Goal: Task Accomplishment & Management: Manage account settings

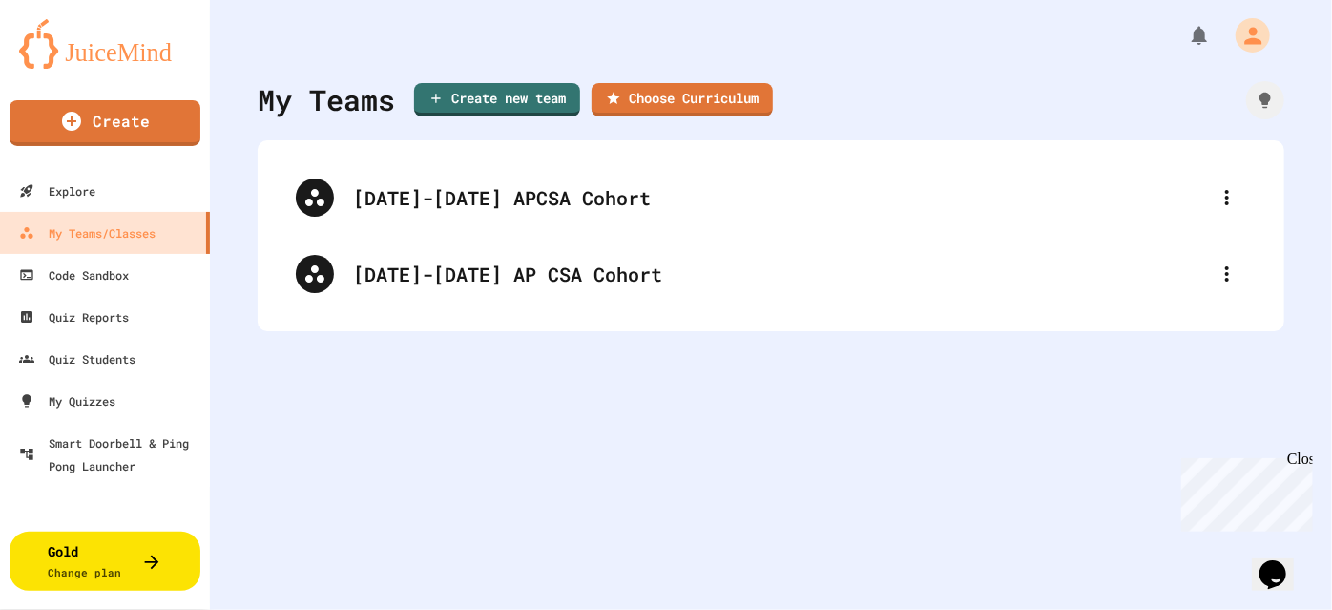
click at [663, 280] on div "[DATE]-[DATE] AP CSA Cohort" at bounding box center [780, 273] width 855 height 29
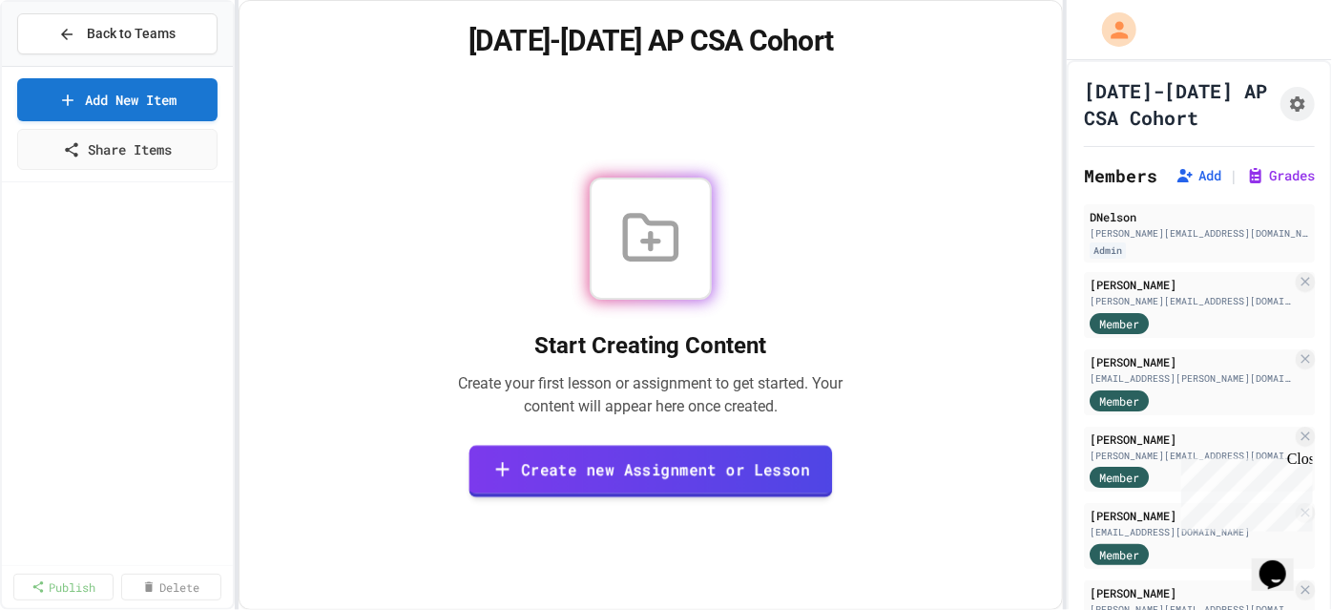
click at [742, 465] on link "Create new Assignment or Lesson" at bounding box center [650, 471] width 363 height 52
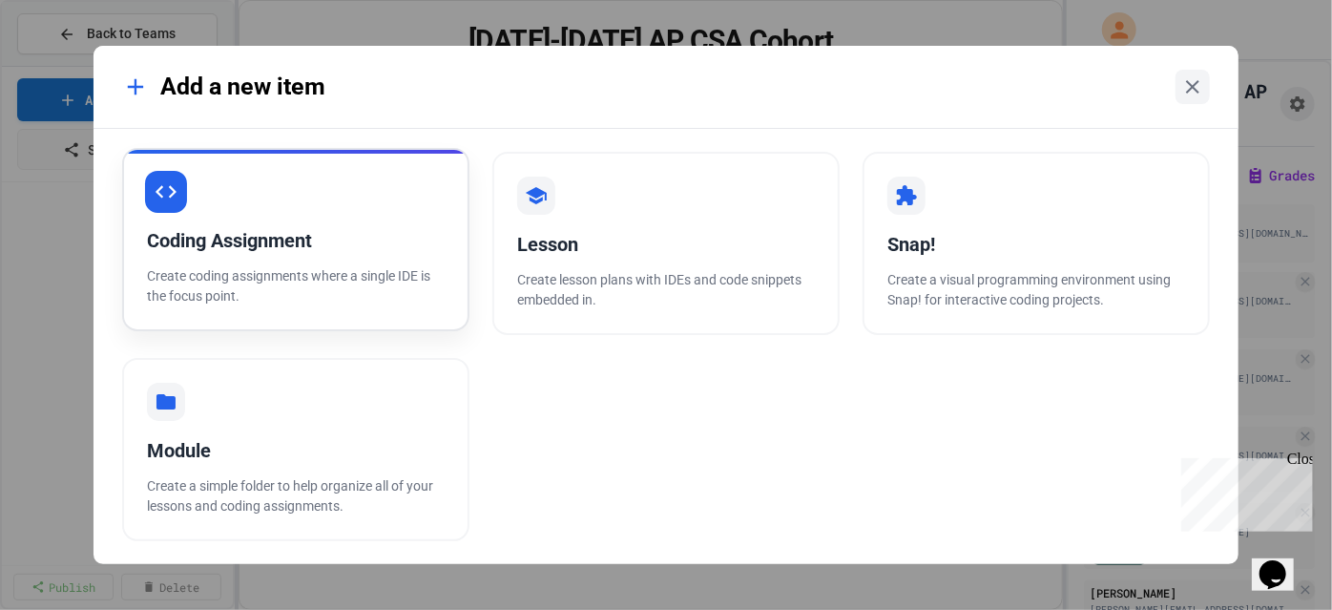
click at [390, 282] on p "Create coding assignments where a single IDE is the focus point." at bounding box center [296, 286] width 298 height 40
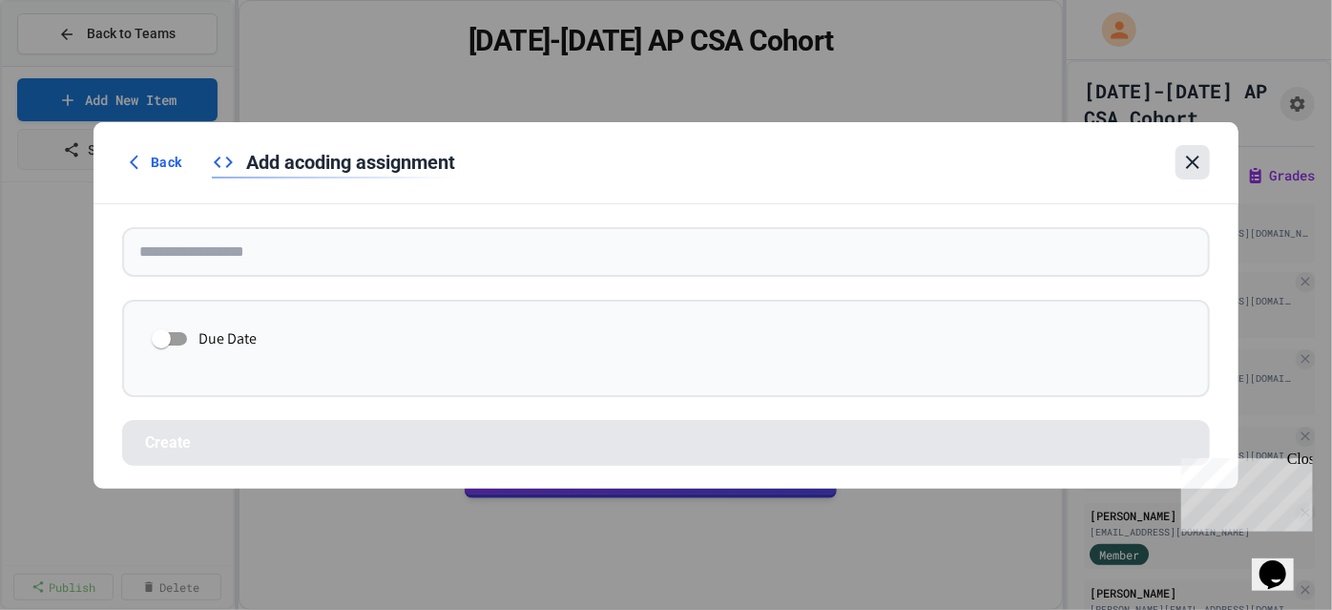
click at [1196, 159] on icon at bounding box center [1192, 162] width 13 height 13
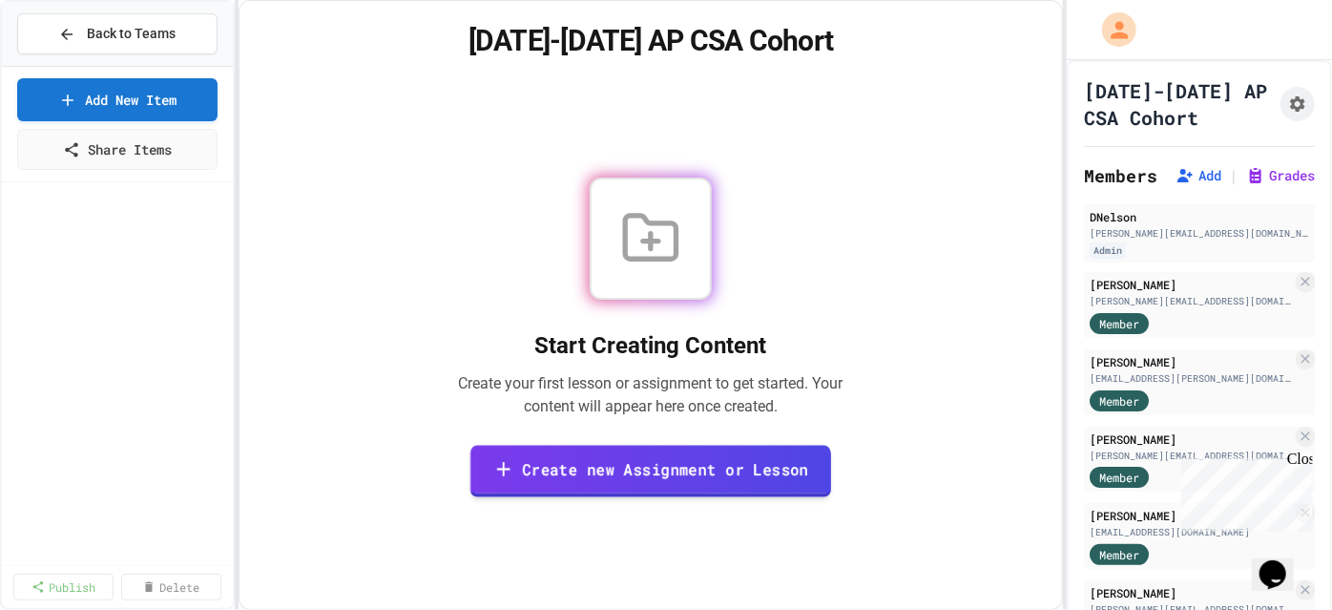
click at [710, 453] on link "Create new Assignment or Lesson" at bounding box center [650, 471] width 361 height 52
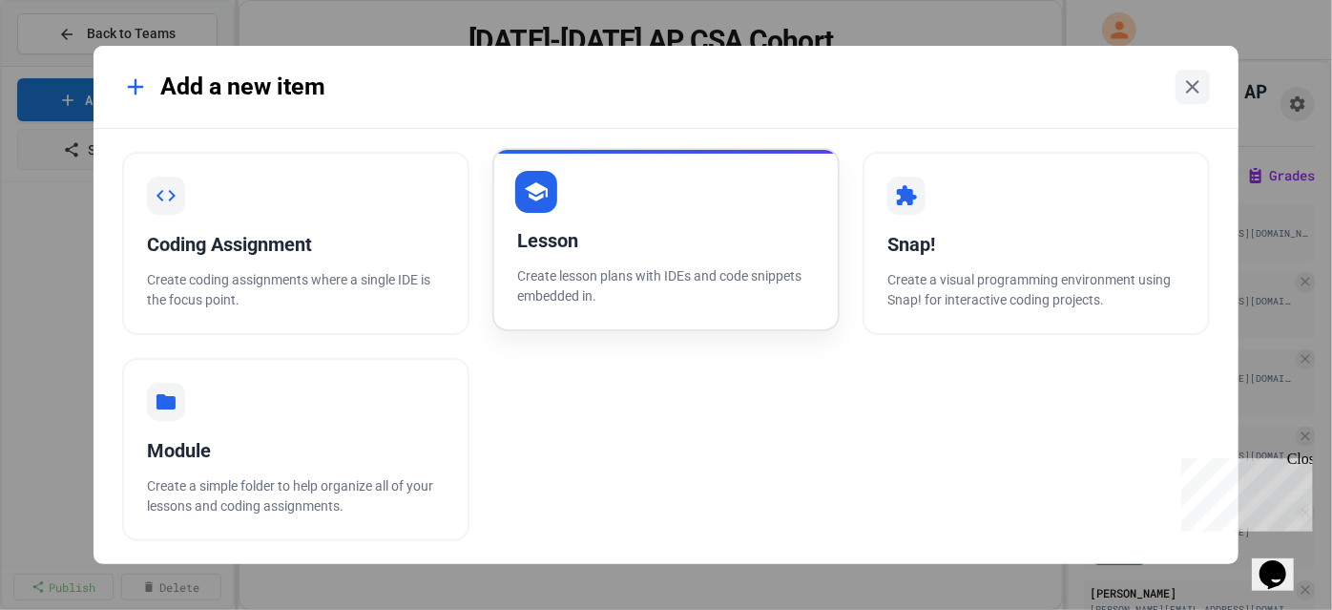
click at [610, 228] on div "Lesson" at bounding box center [666, 240] width 298 height 29
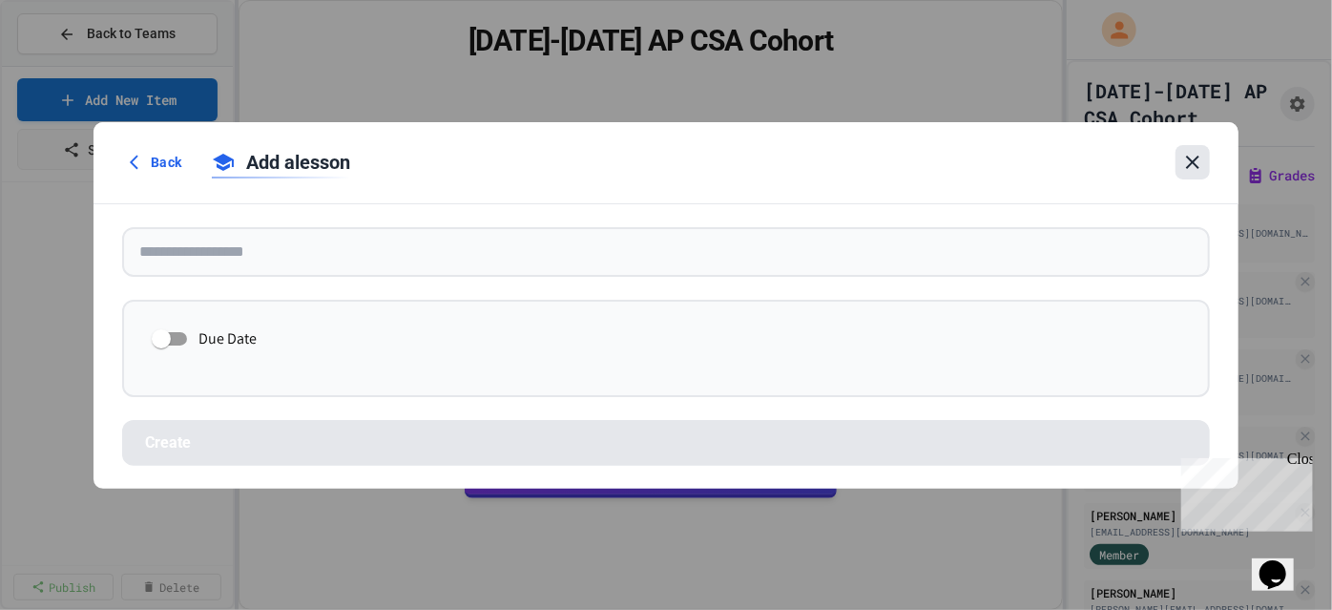
click at [1181, 162] on icon at bounding box center [1192, 162] width 23 height 23
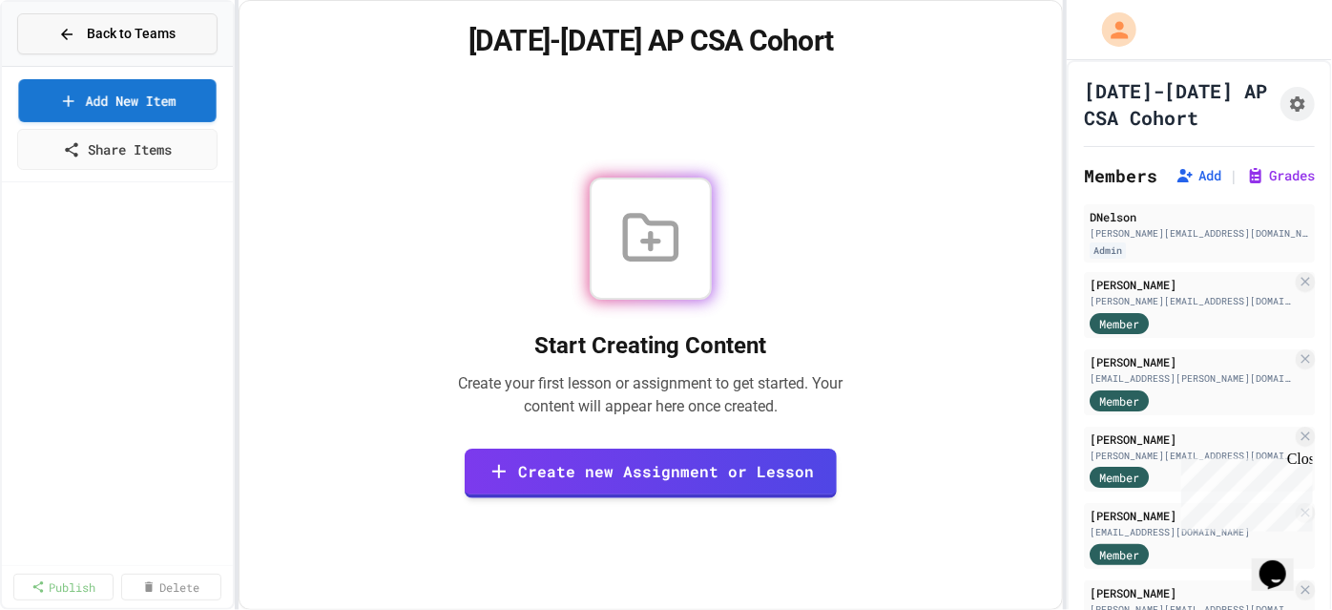
click at [109, 34] on span "Back to Teams" at bounding box center [131, 34] width 89 height 20
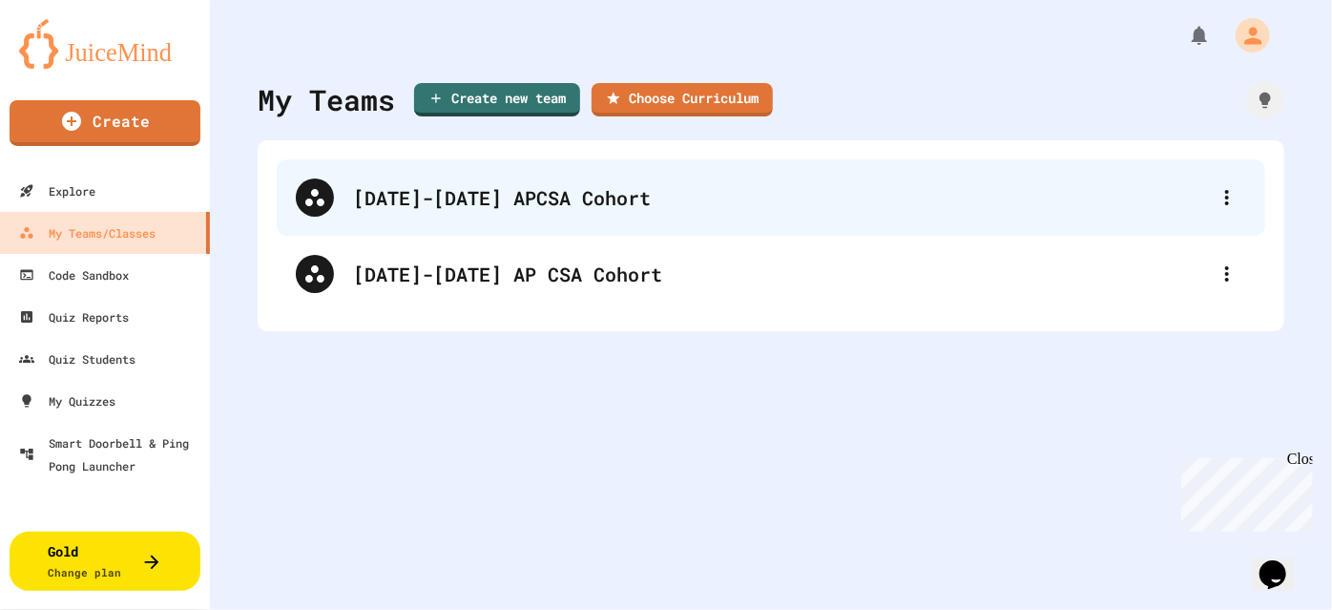
click at [418, 192] on div "[DATE]-[DATE] APCSA Cohort" at bounding box center [780, 197] width 855 height 29
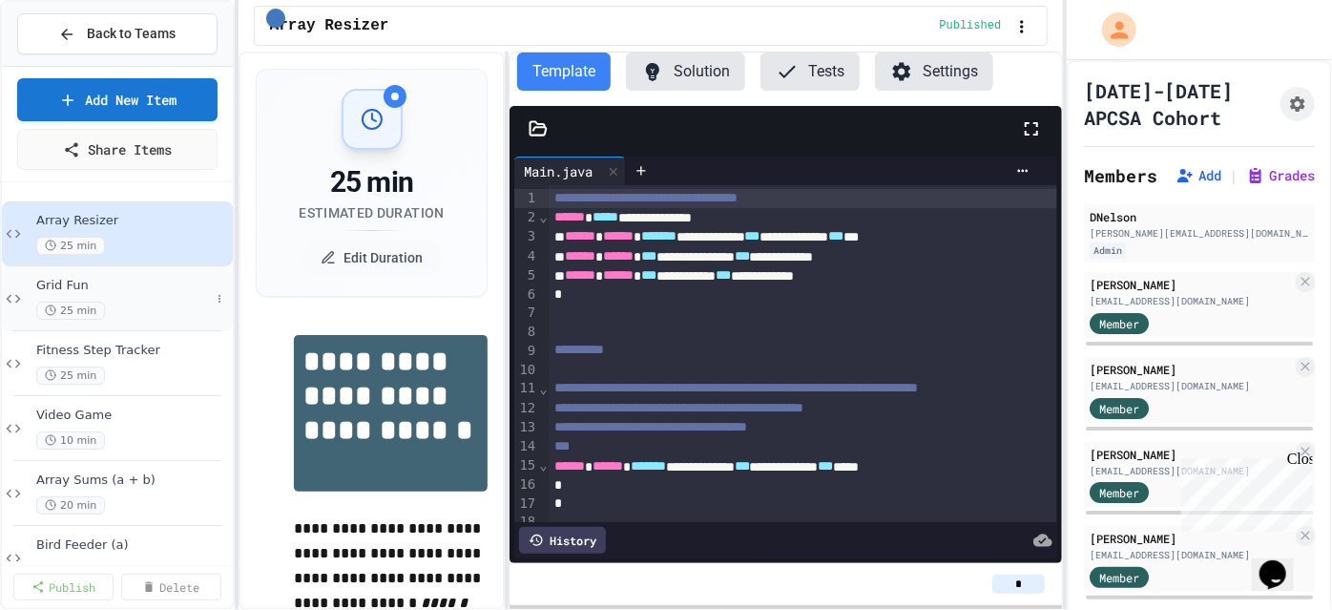
click at [114, 280] on span "Grid Fun" at bounding box center [123, 286] width 174 height 16
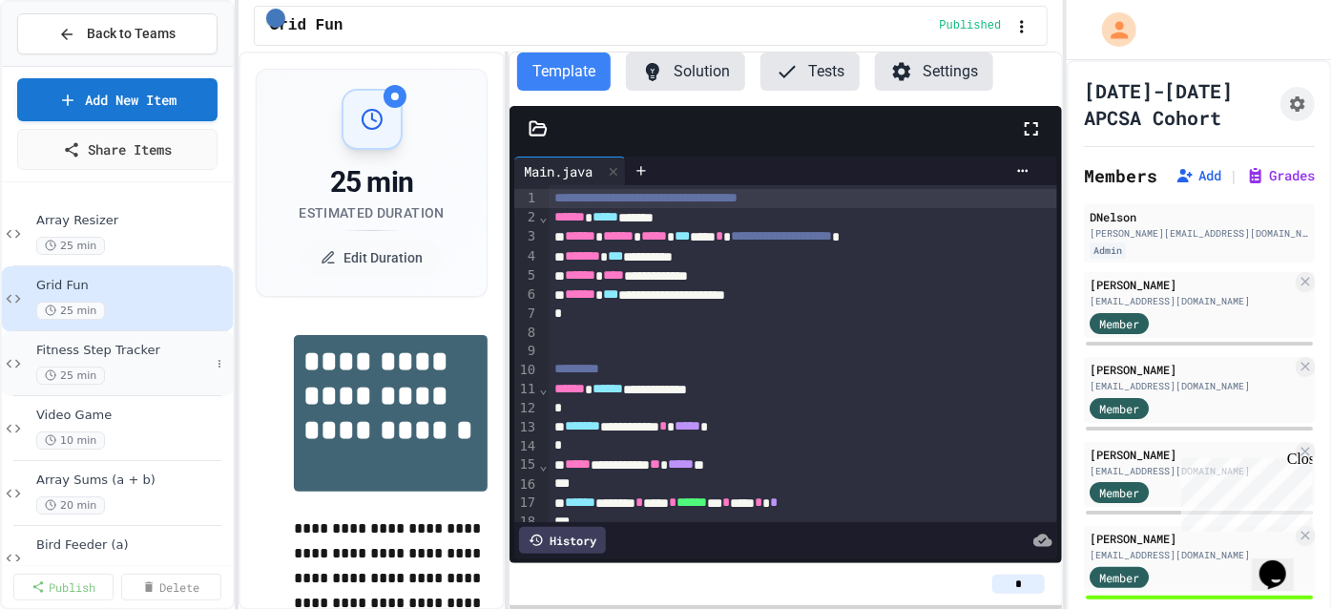
click at [145, 342] on span "Fitness Step Tracker" at bounding box center [123, 350] width 174 height 16
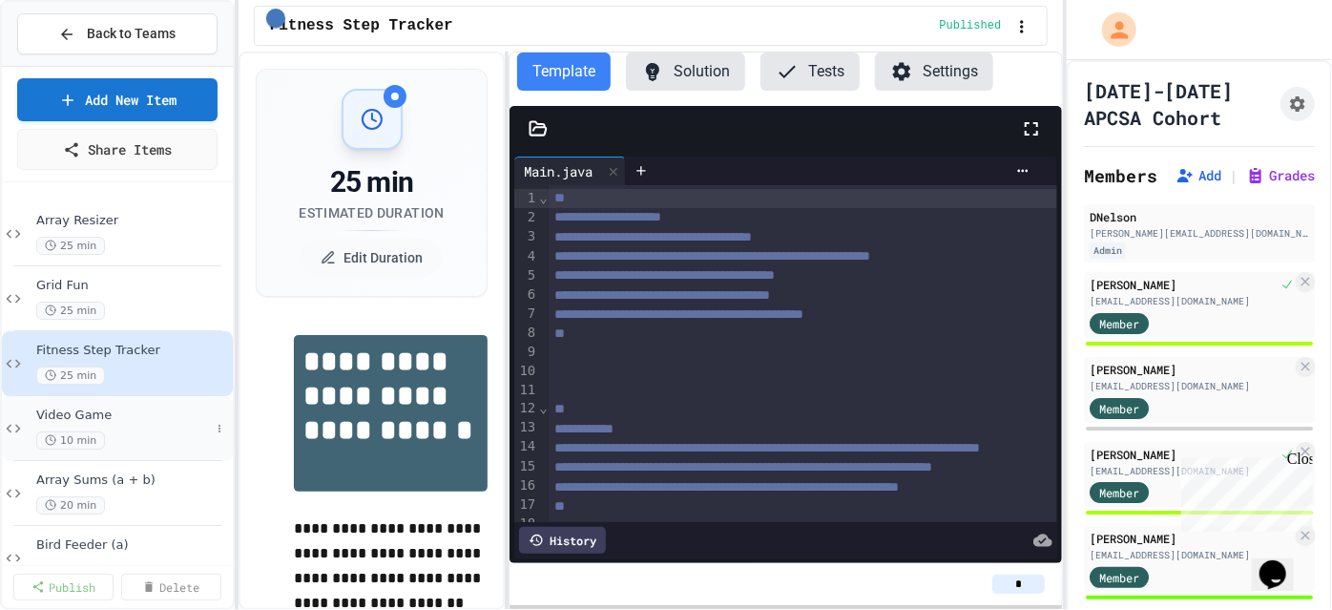
click at [165, 407] on span "Video Game" at bounding box center [123, 415] width 174 height 16
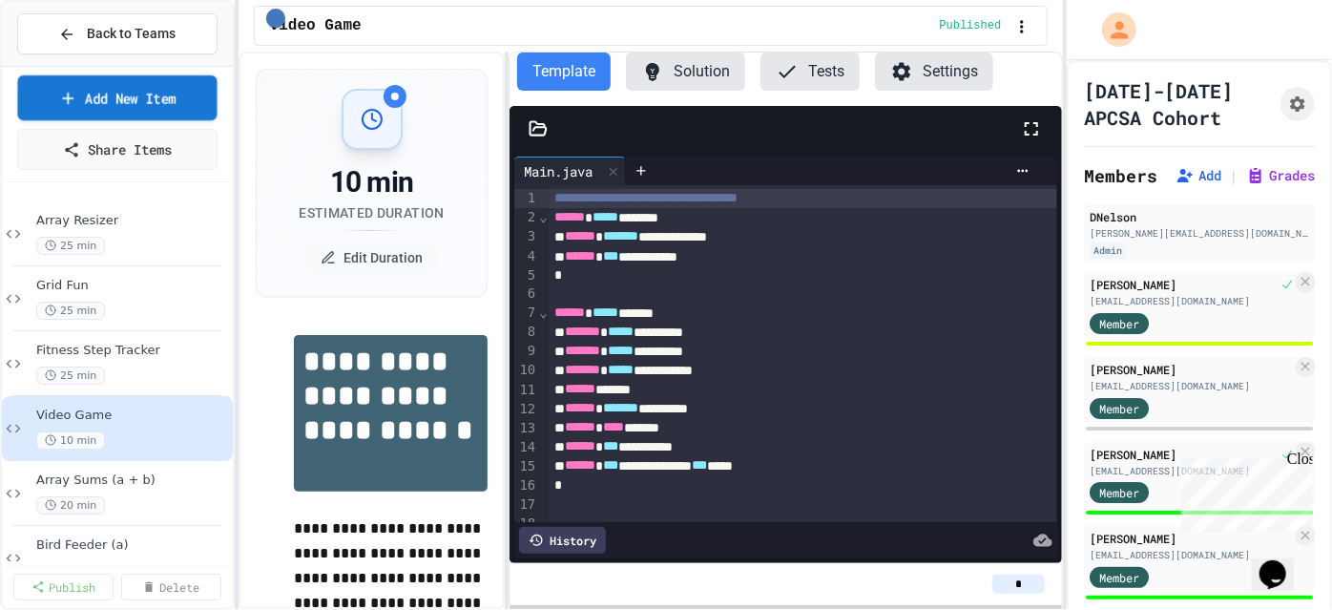
click at [103, 93] on link "Add New Item" at bounding box center [116, 97] width 199 height 45
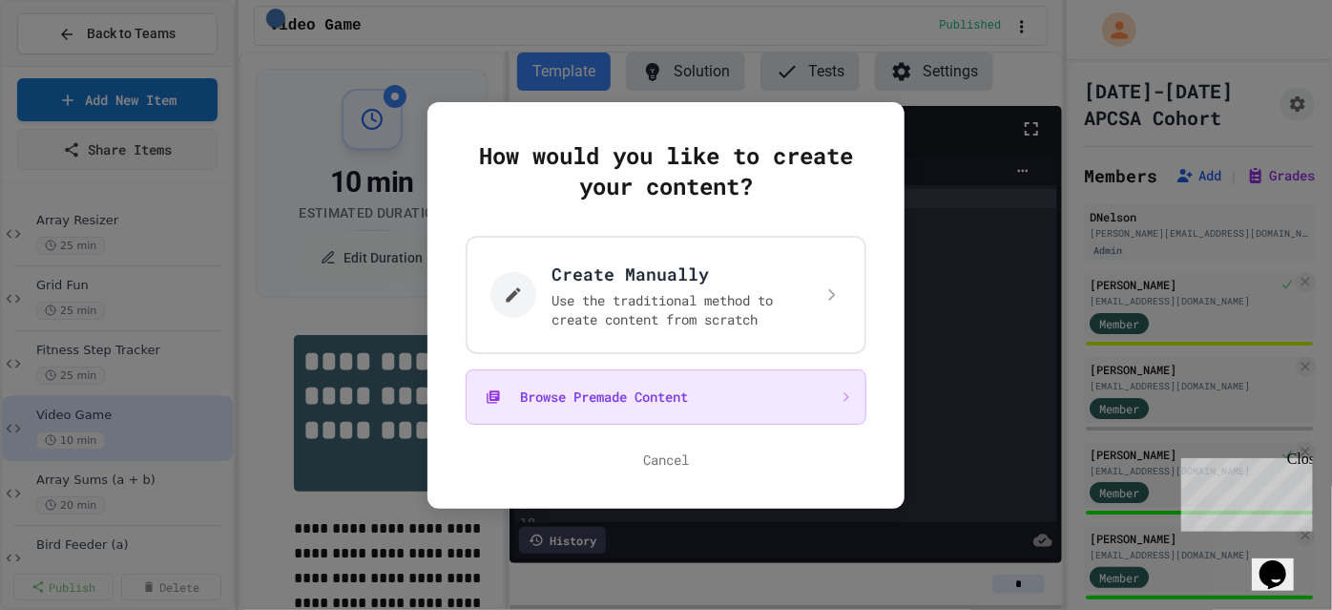
click at [677, 384] on button "Browse Premade Content" at bounding box center [666, 396] width 401 height 55
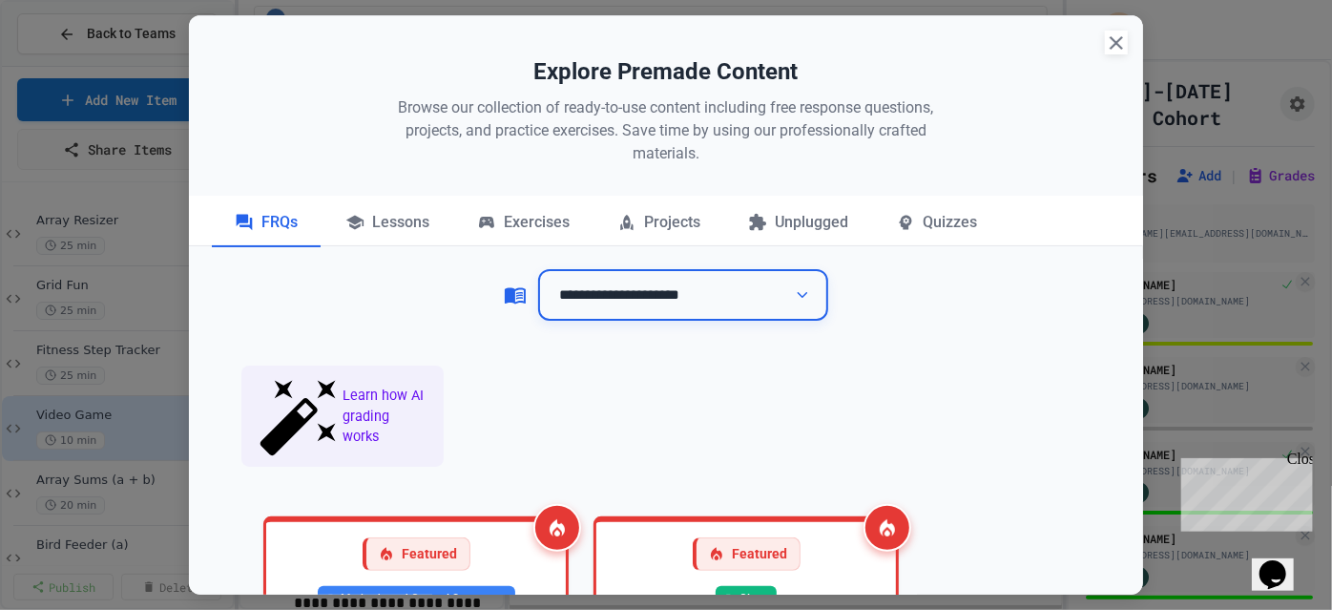
click at [747, 293] on select "**********" at bounding box center [683, 295] width 290 height 52
click at [538, 269] on select "**********" at bounding box center [683, 295] width 290 height 52
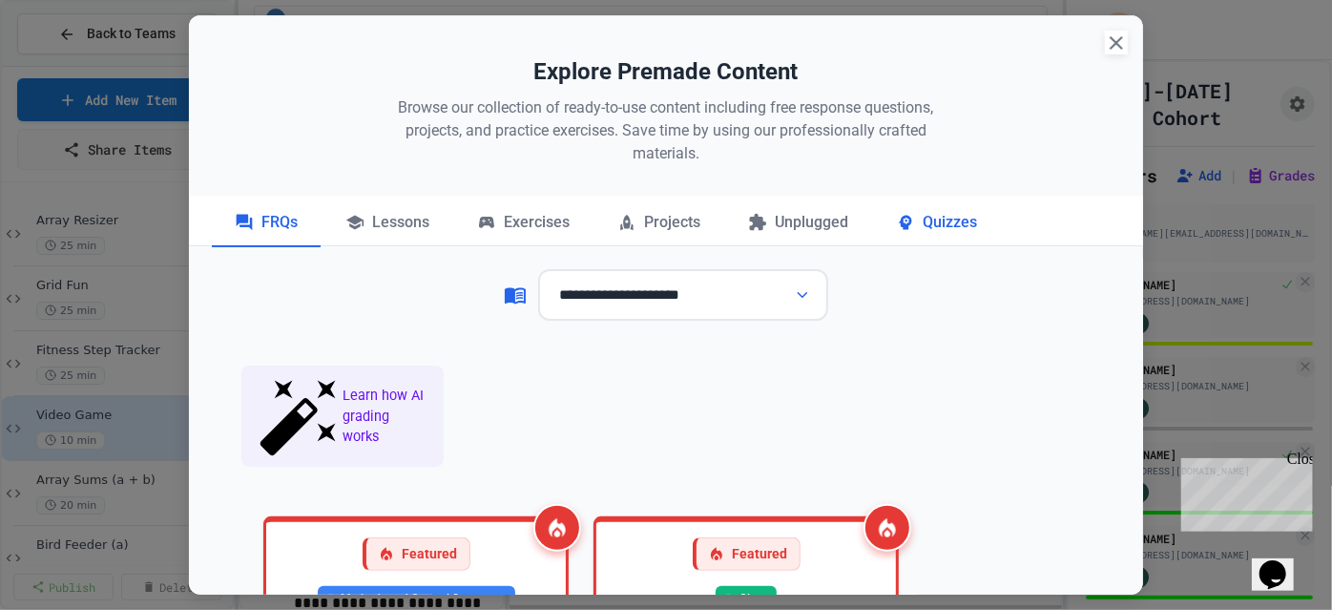
click at [915, 221] on div "Quizzes" at bounding box center [936, 223] width 127 height 48
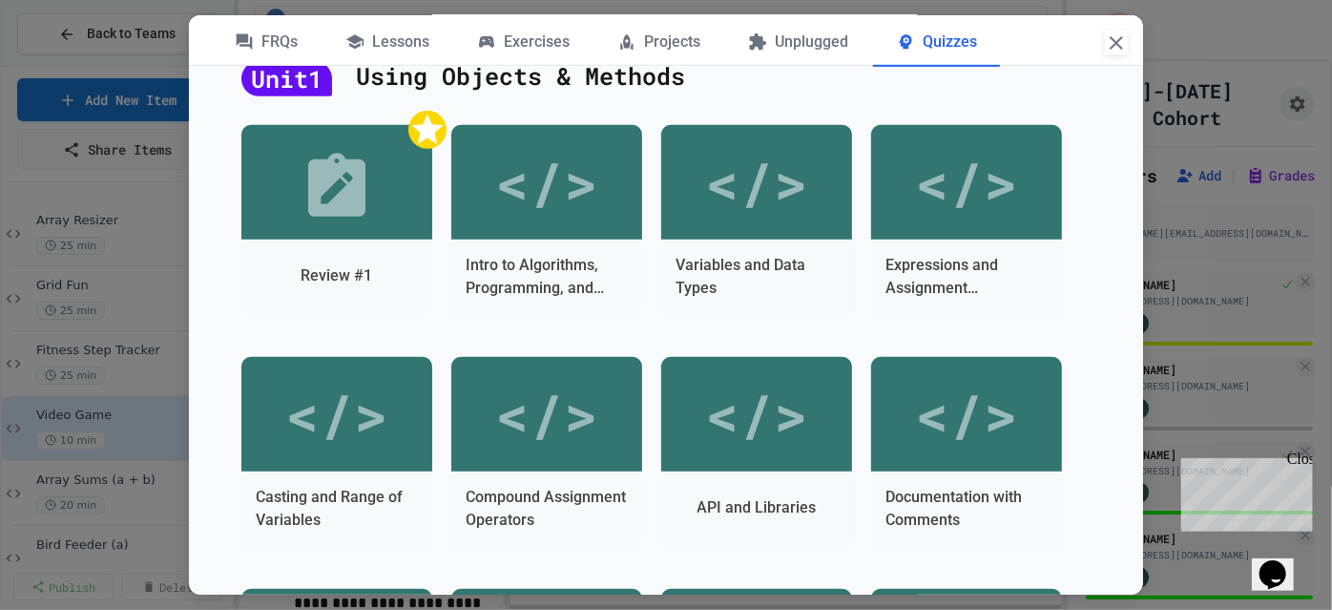
scroll to position [520, 0]
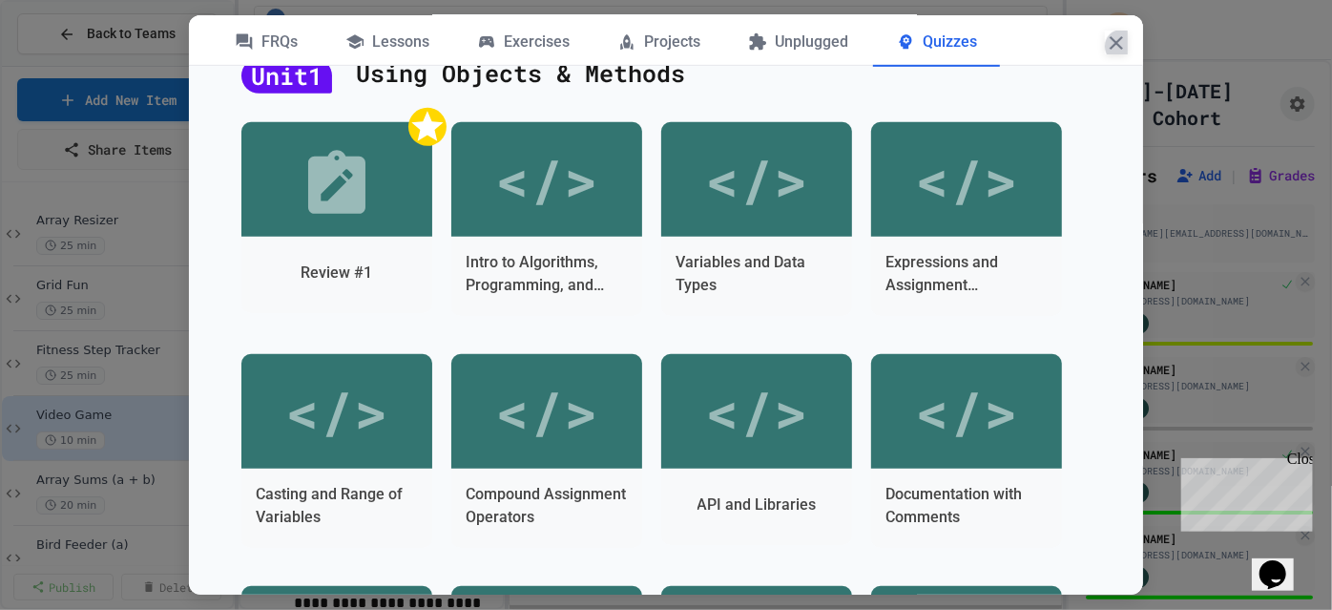
click at [1119, 47] on icon "button" at bounding box center [1116, 42] width 23 height 23
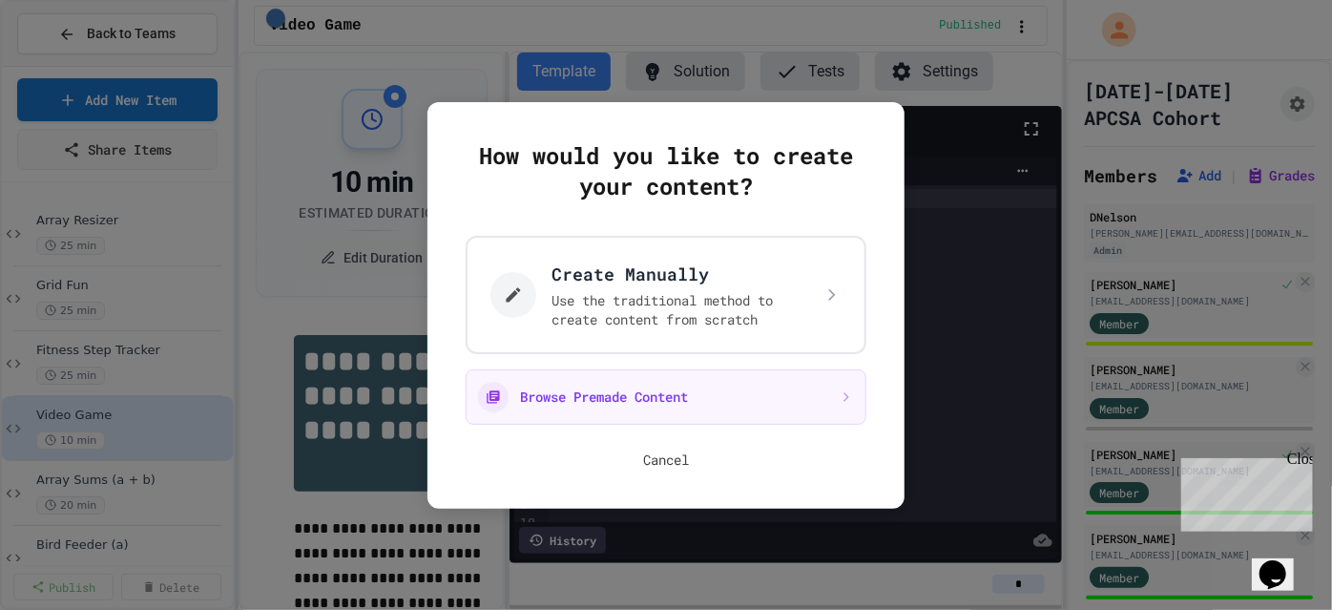
click at [661, 451] on button "Cancel" at bounding box center [666, 459] width 46 height 19
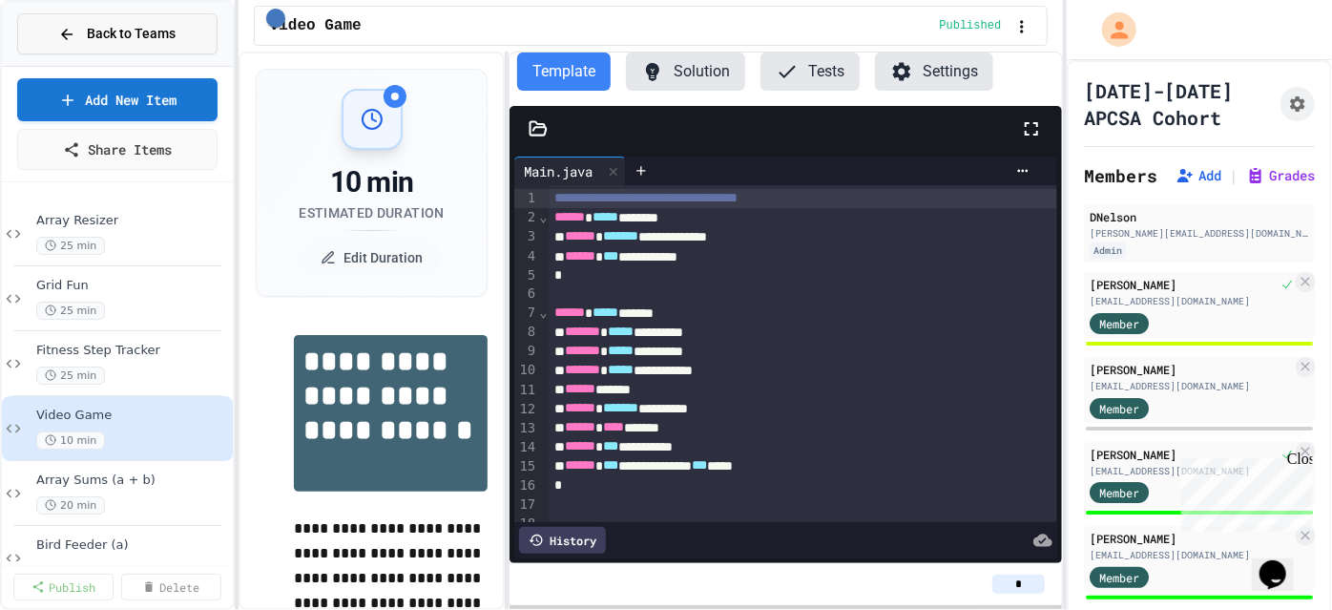
click at [81, 34] on div "Back to Teams" at bounding box center [116, 34] width 117 height 20
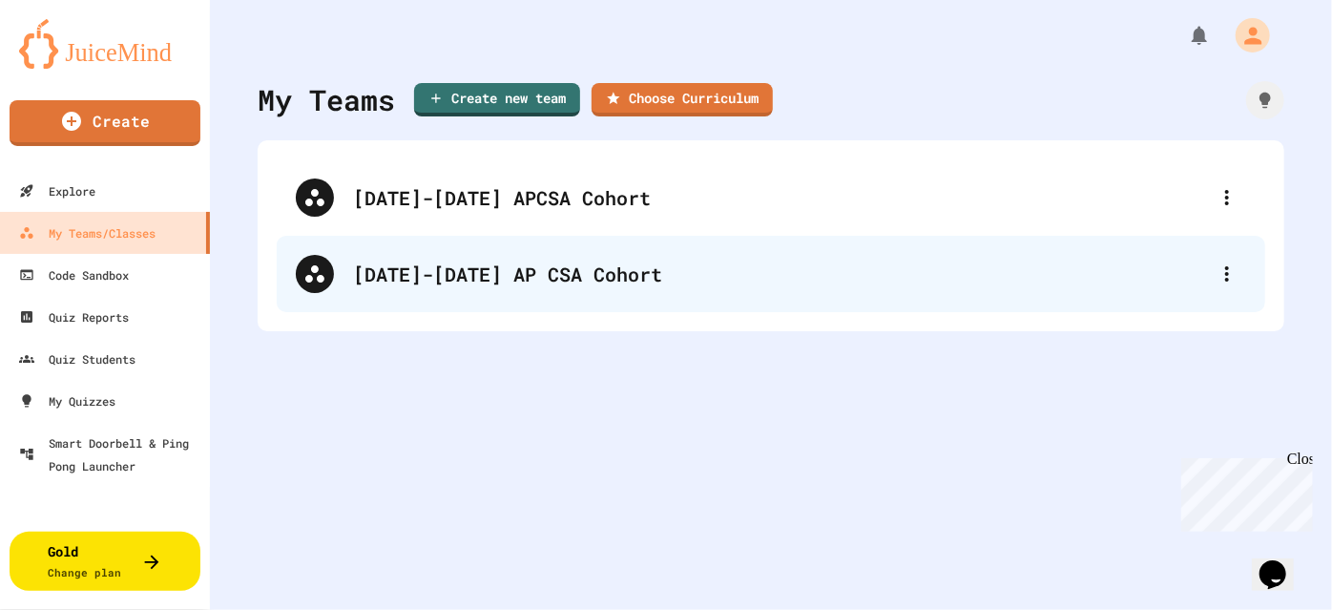
click at [447, 272] on div "[DATE]-[DATE] AP CSA Cohort" at bounding box center [780, 273] width 855 height 29
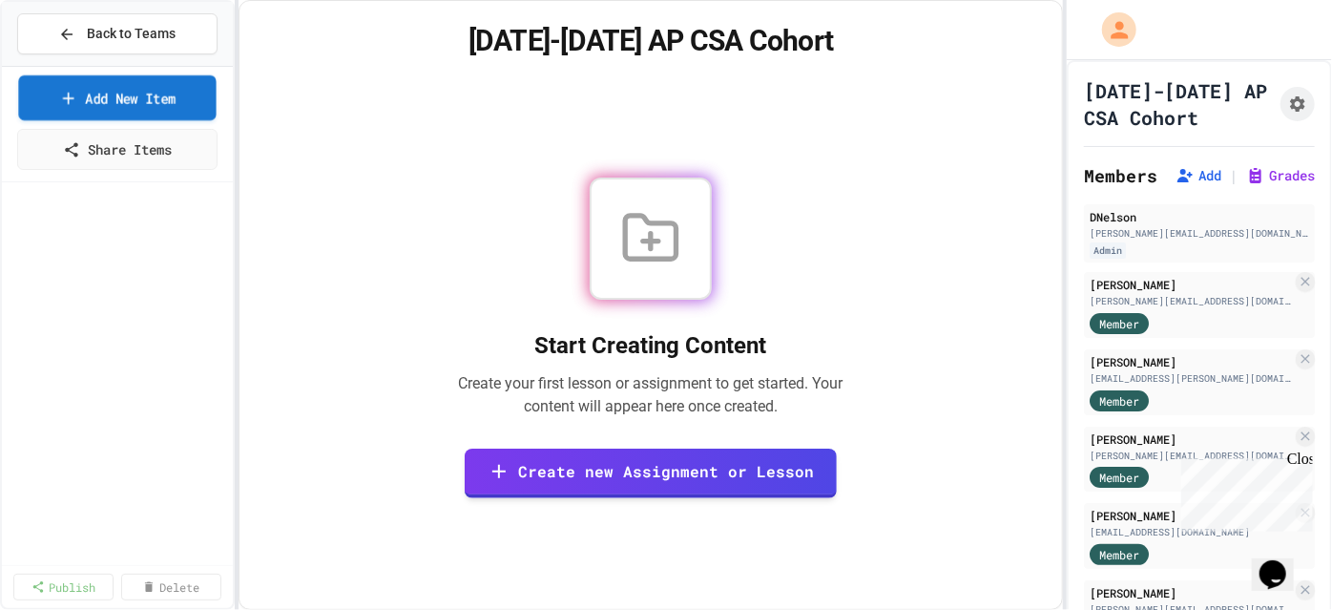
click at [148, 97] on link "Add New Item" at bounding box center [116, 97] width 197 height 45
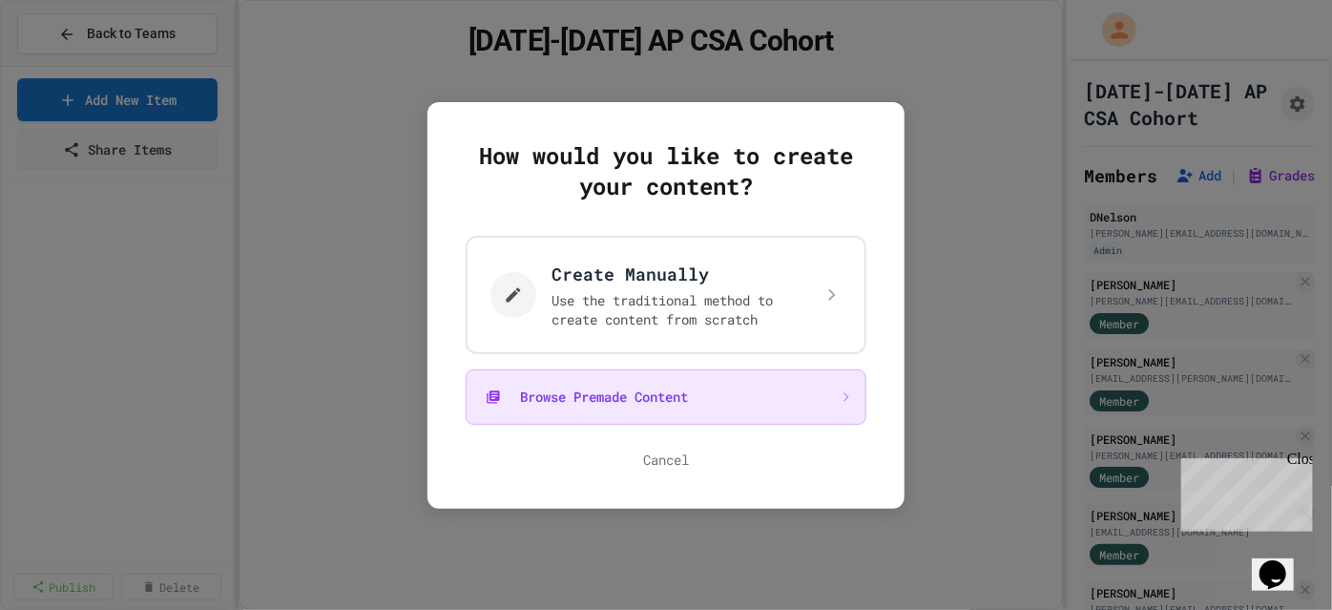
click at [676, 398] on button "Browse Premade Content" at bounding box center [666, 396] width 401 height 55
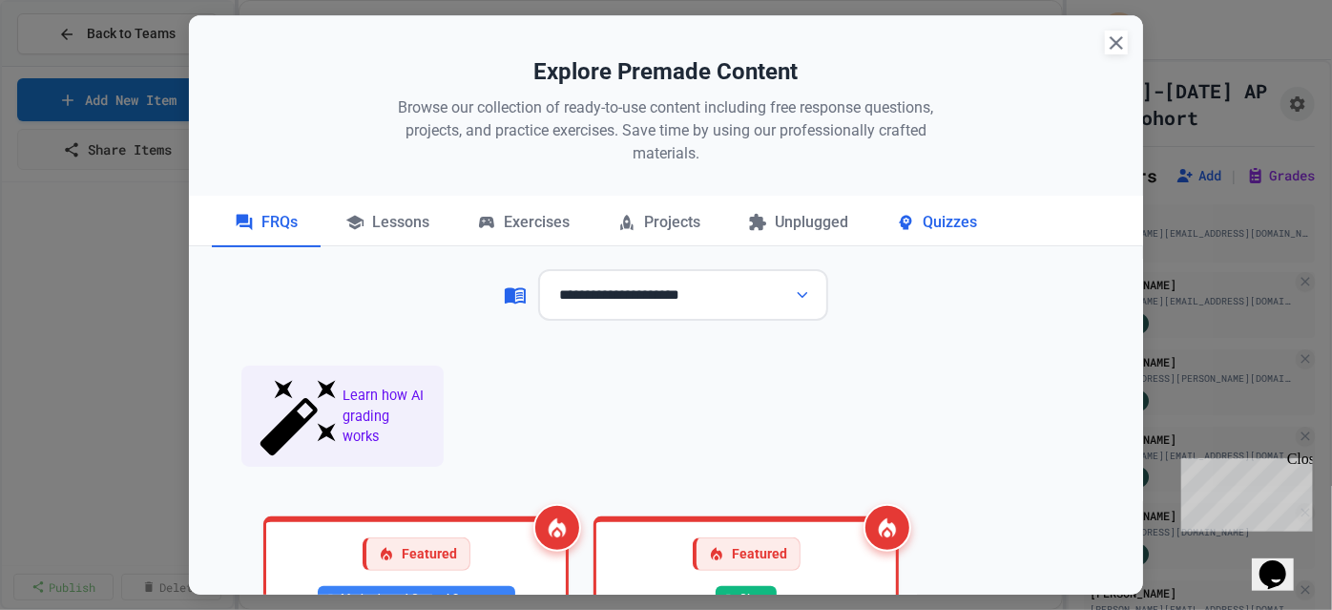
click at [933, 224] on div "Quizzes" at bounding box center [936, 223] width 127 height 48
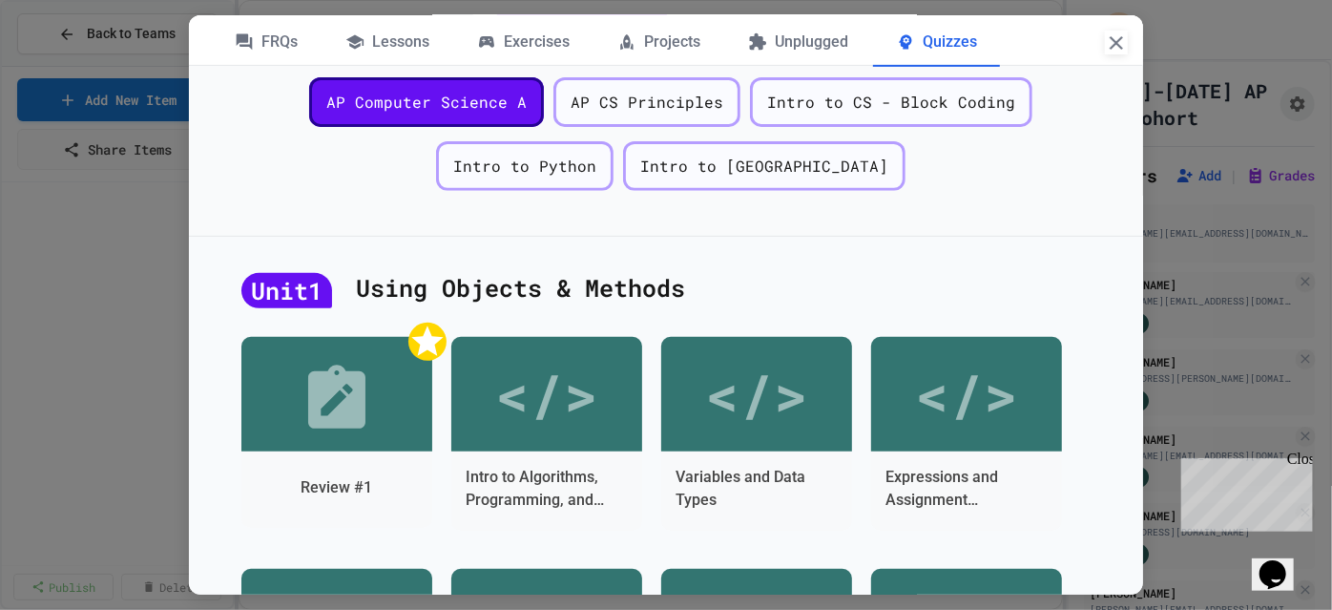
scroll to position [346, 0]
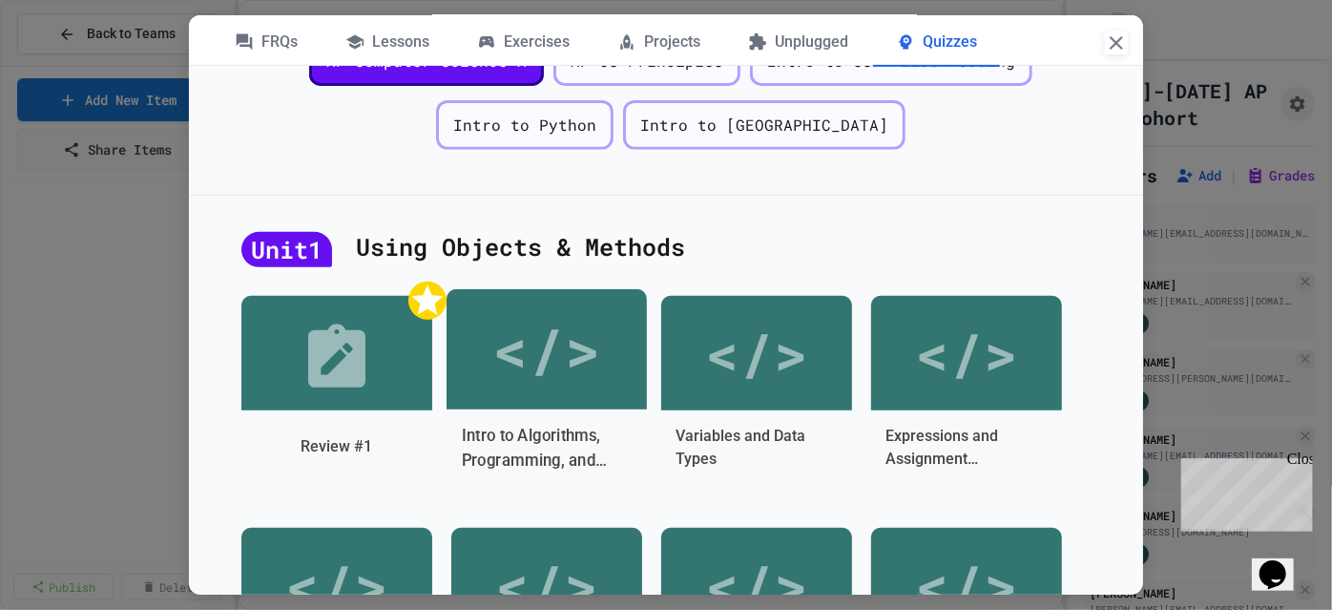
click at [593, 412] on div "Intro to Algorithms, Programming, and Compilers" at bounding box center [546, 450] width 200 height 83
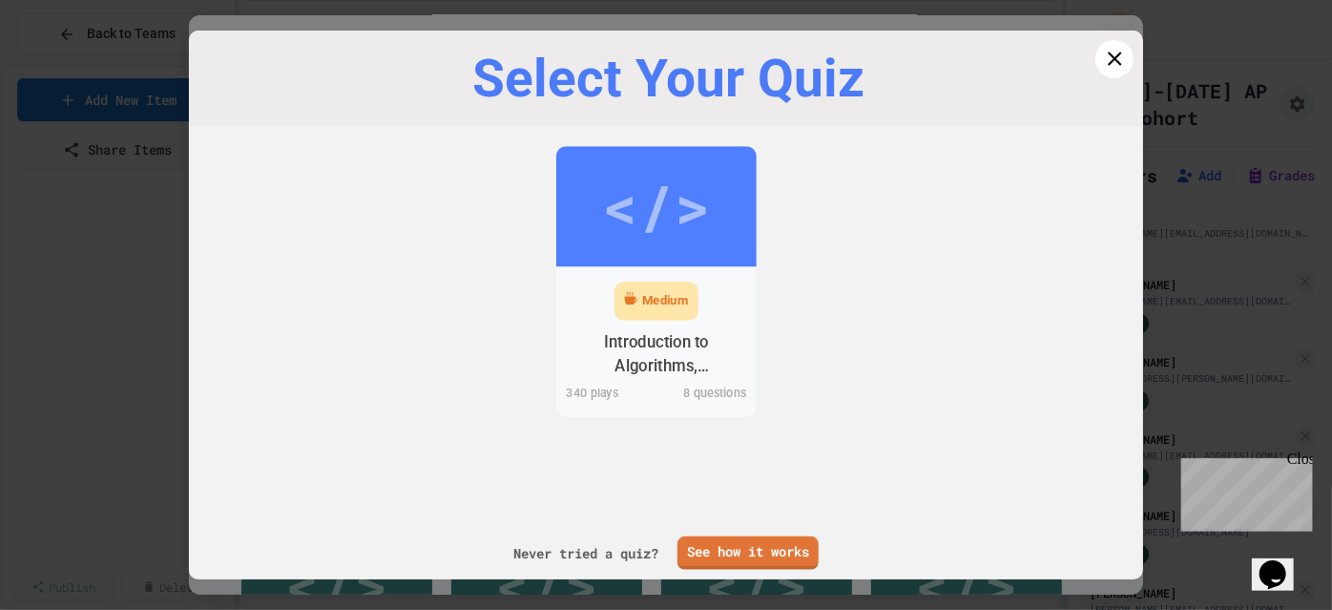
click at [643, 342] on div "Introduction to Algorithms, Programming, and Compilers" at bounding box center [656, 354] width 171 height 48
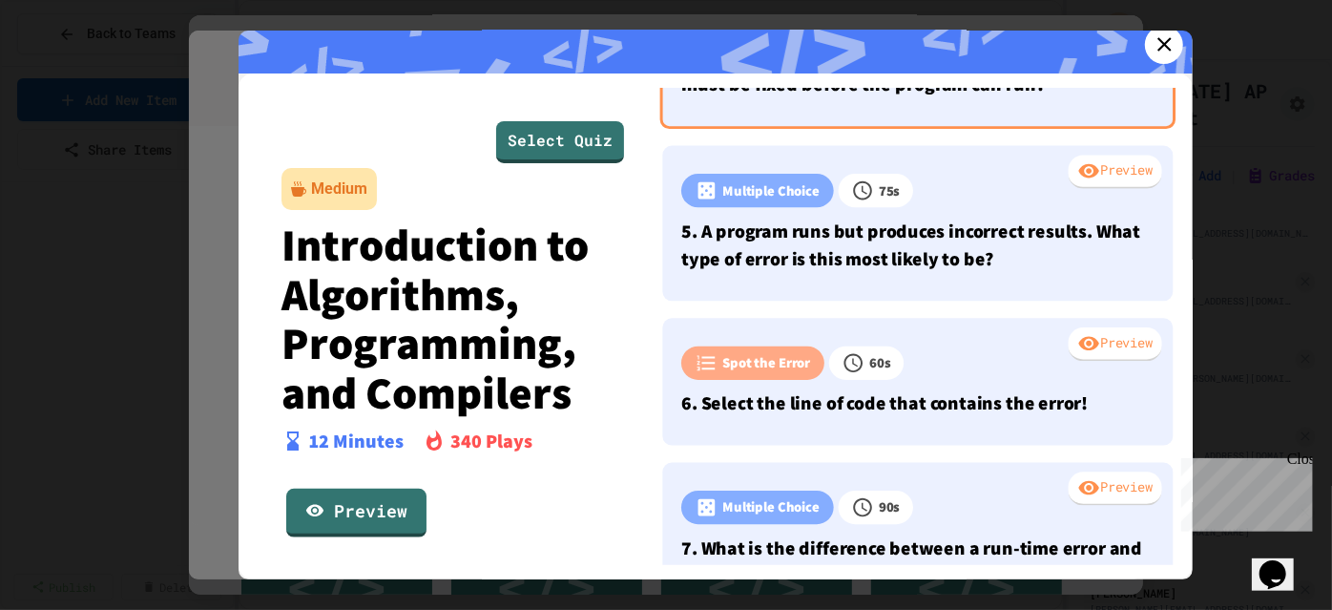
scroll to position [607, 0]
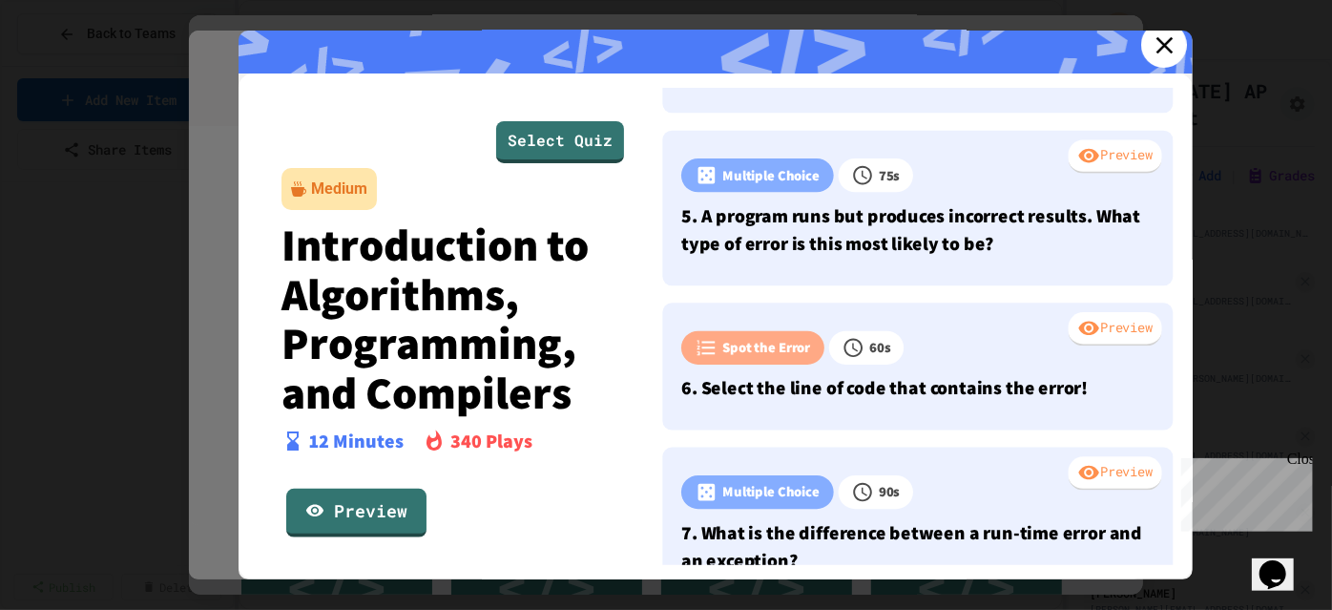
click at [1152, 42] on icon at bounding box center [1164, 45] width 29 height 29
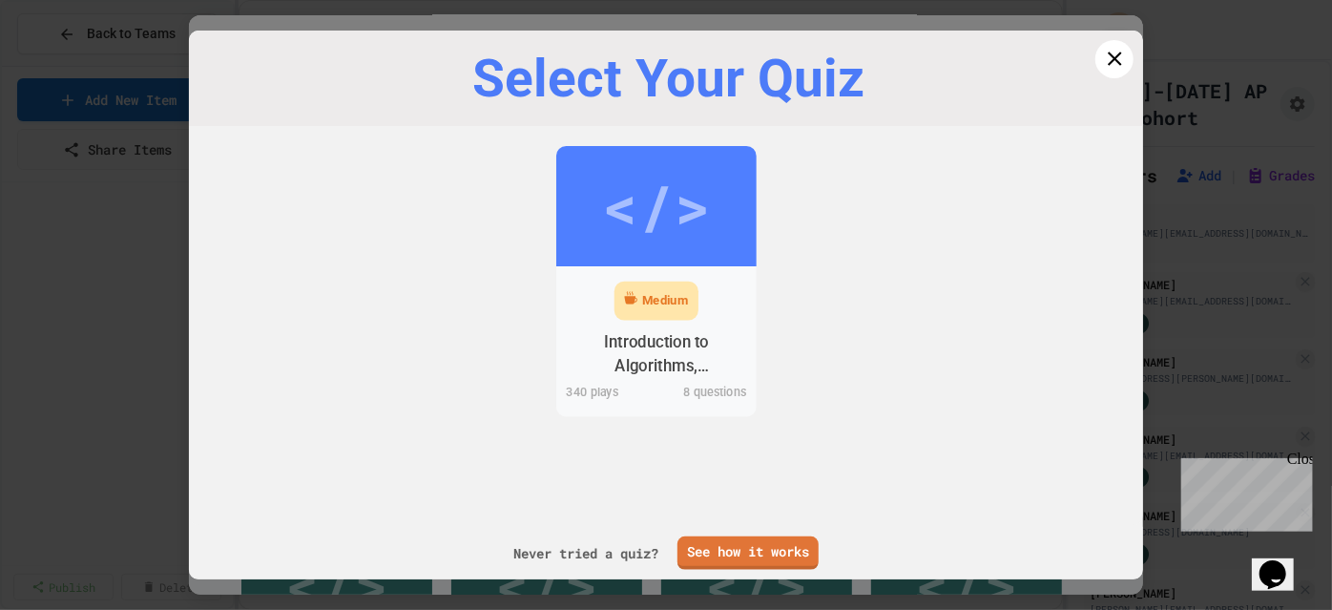
click at [643, 289] on div "Medium" at bounding box center [656, 300] width 84 height 39
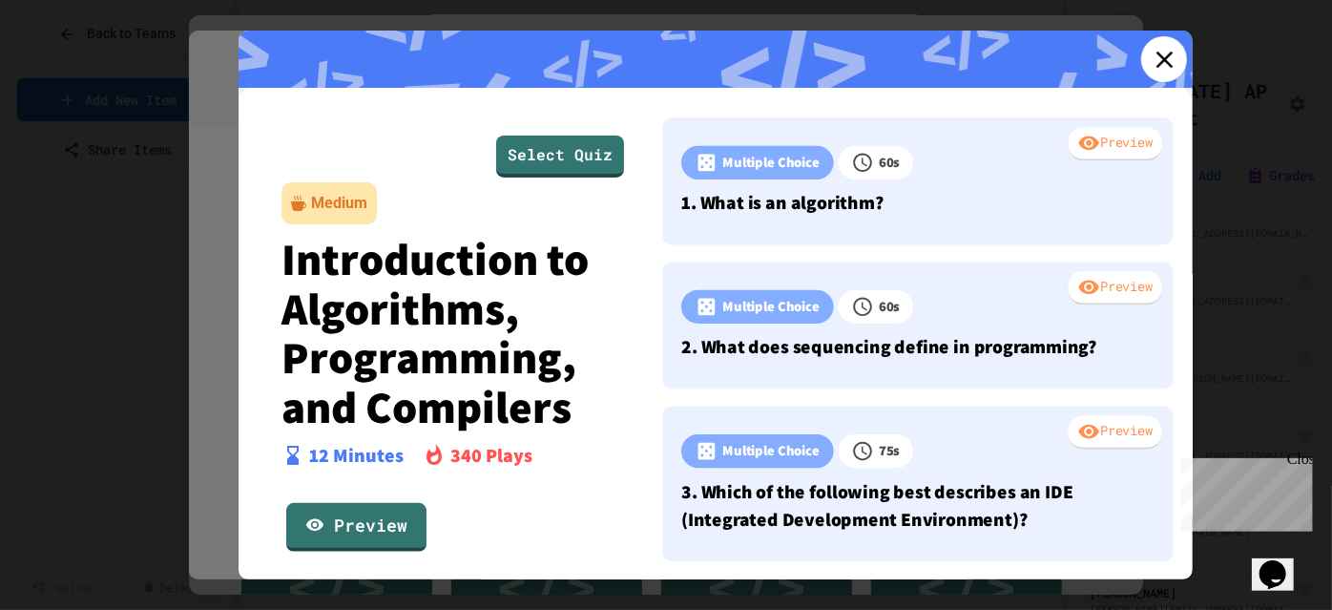
click at [1154, 66] on icon at bounding box center [1164, 59] width 29 height 29
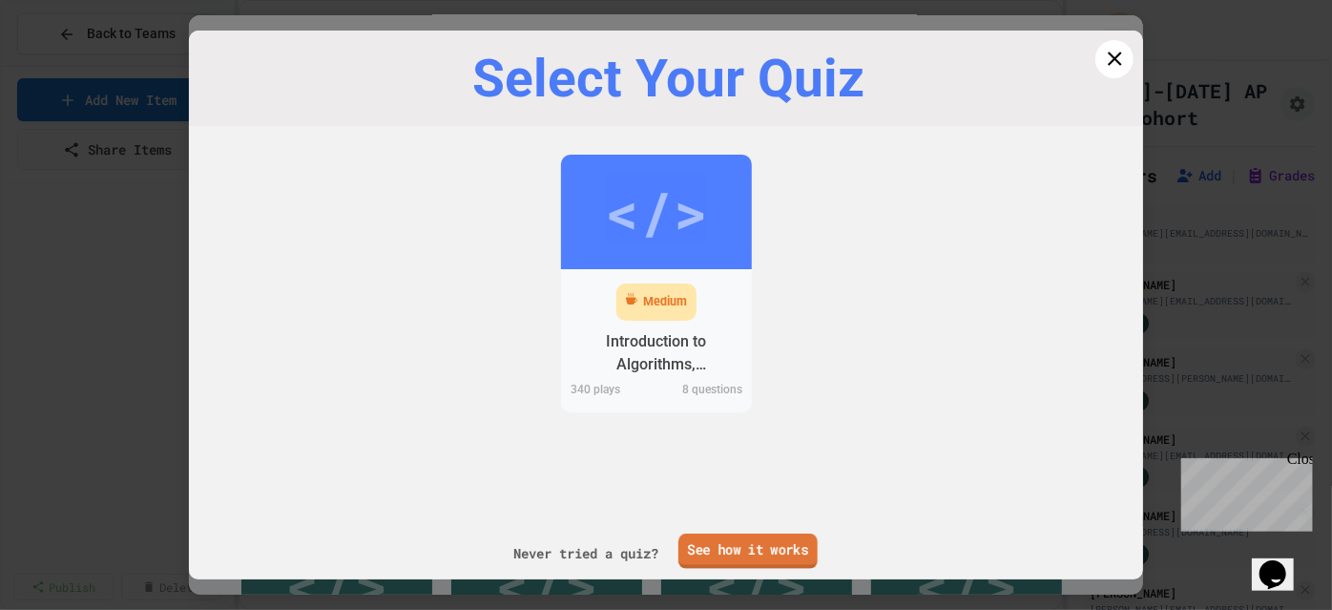
click at [770, 544] on link "See how it works" at bounding box center [747, 550] width 139 height 35
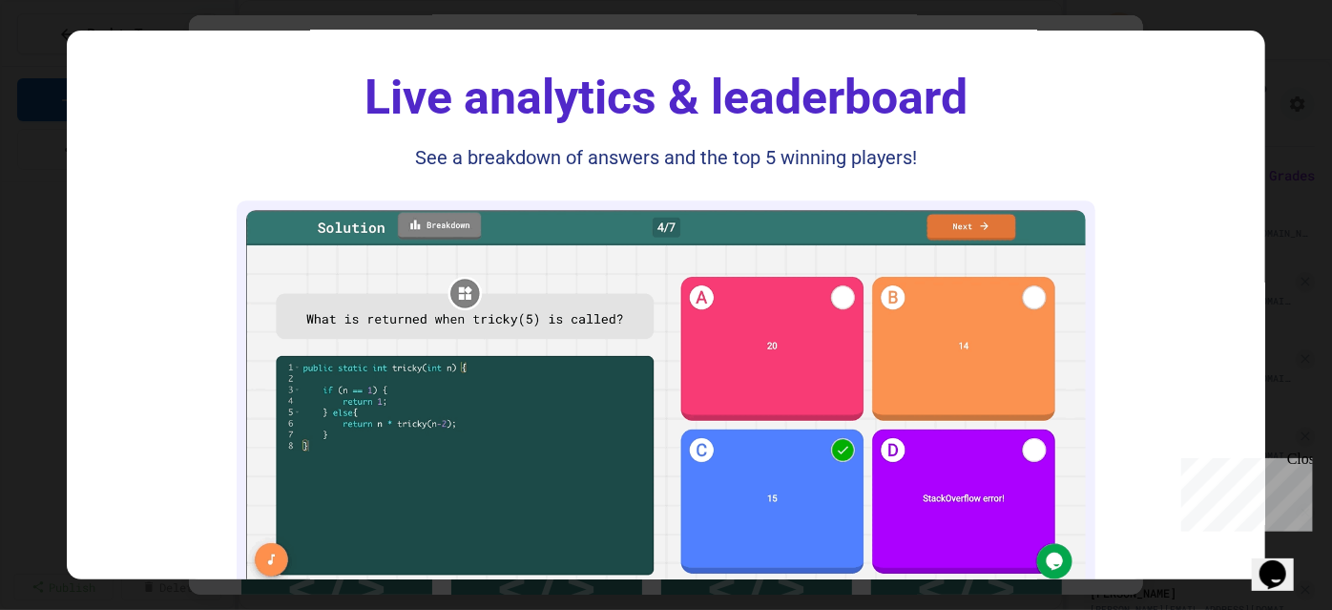
scroll to position [2969, 0]
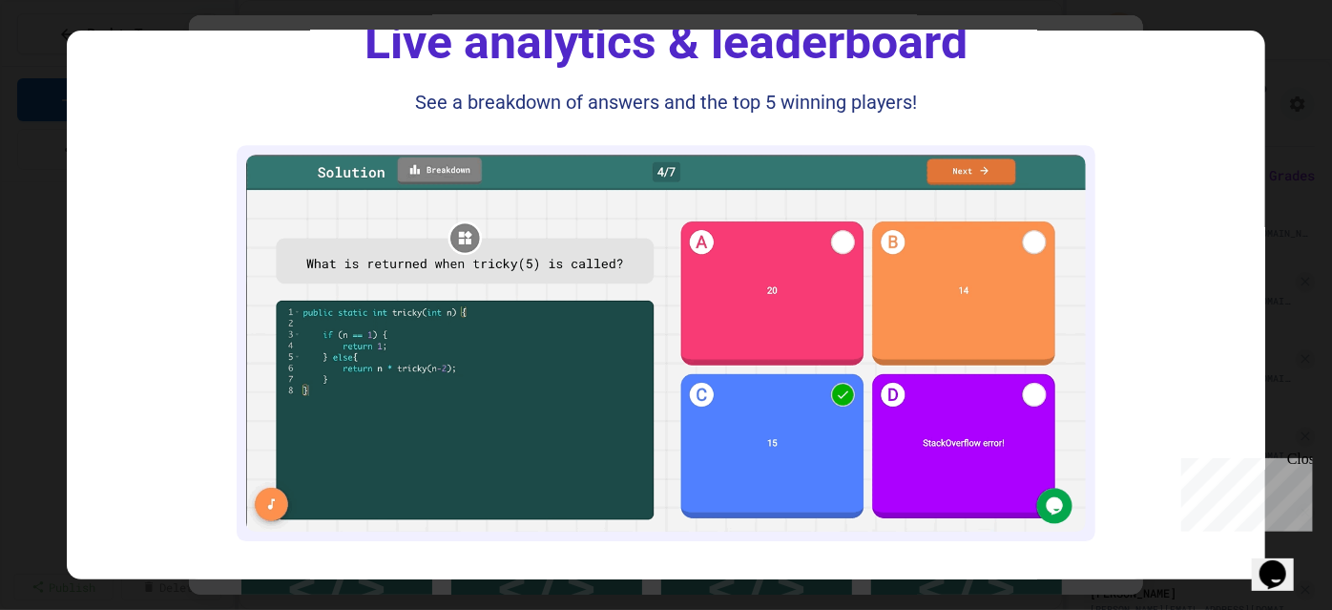
click at [1299, 461] on div "Close" at bounding box center [1298, 461] width 24 height 24
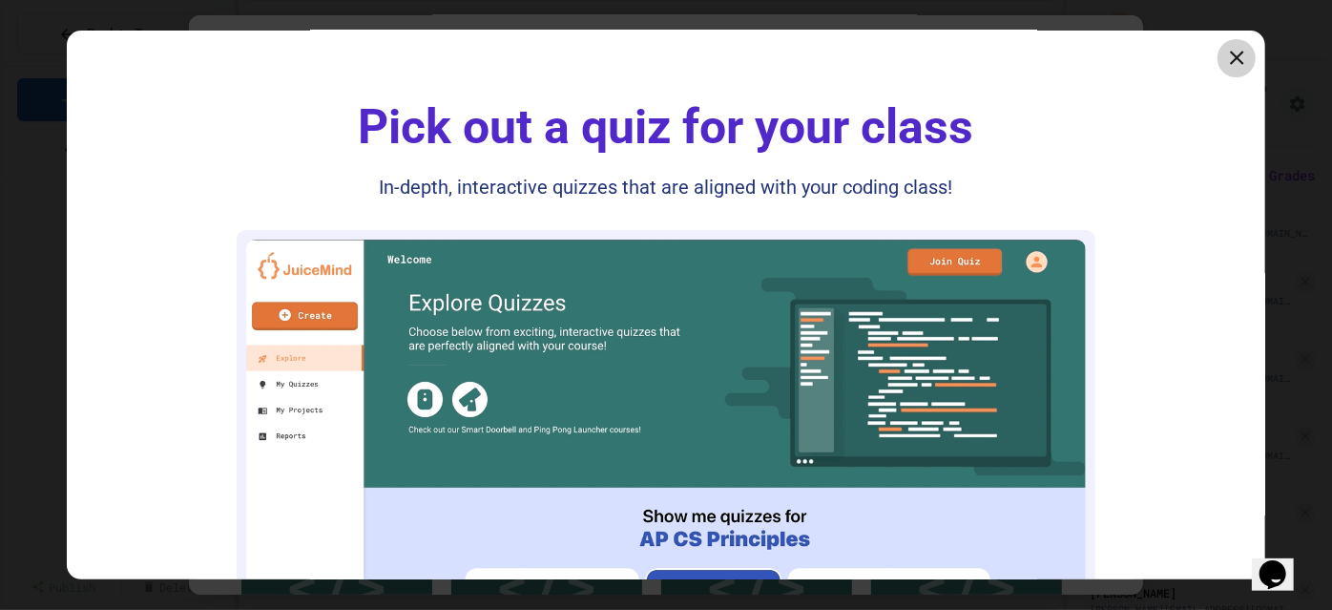
scroll to position [0, 0]
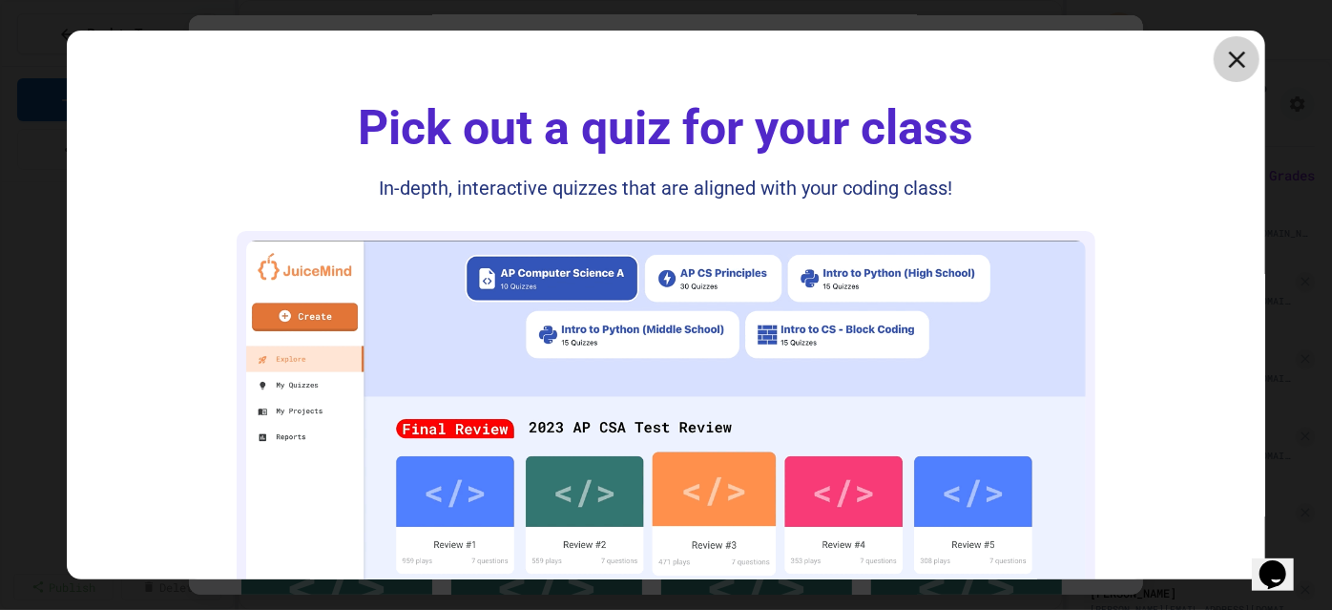
click at [1228, 58] on icon at bounding box center [1236, 59] width 17 height 17
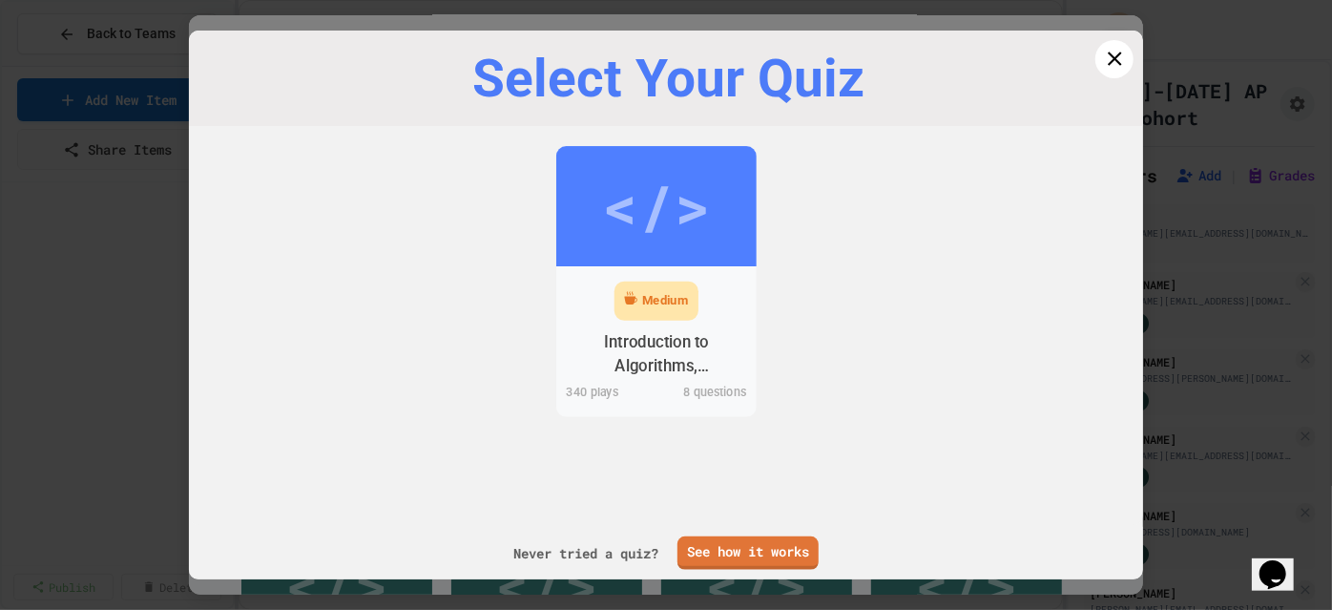
click at [699, 290] on div "Medium" at bounding box center [656, 301] width 200 height 49
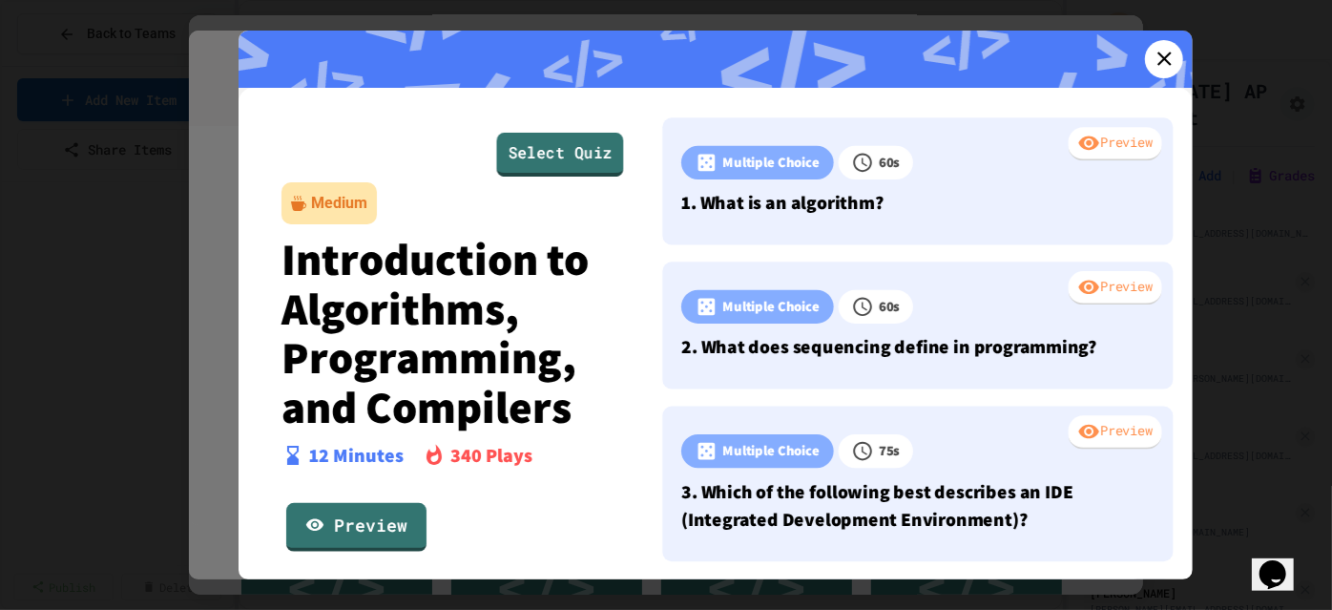
click at [544, 159] on link "Select Quiz" at bounding box center [560, 155] width 127 height 44
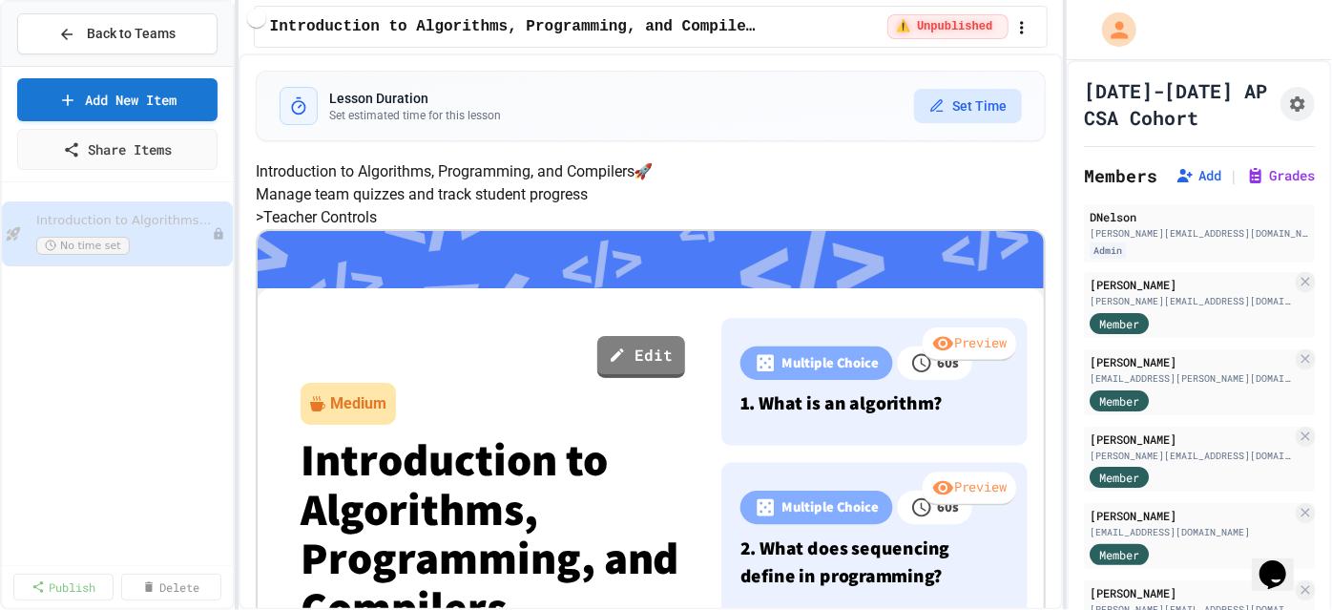
click at [962, 111] on button "Set Time" at bounding box center [968, 106] width 108 height 34
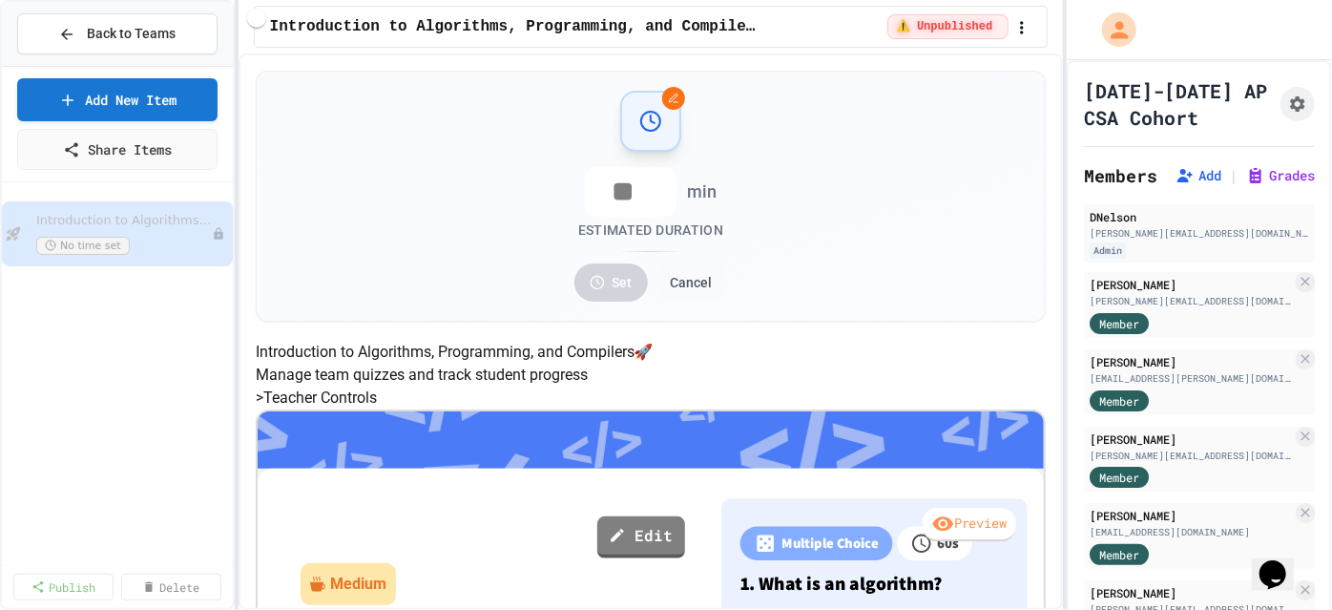
click at [649, 190] on input "*" at bounding box center [631, 192] width 92 height 50
drag, startPoint x: 624, startPoint y: 193, endPoint x: 603, endPoint y: 193, distance: 21.0
click at [603, 193] on input "*" at bounding box center [631, 192] width 92 height 50
type input "**"
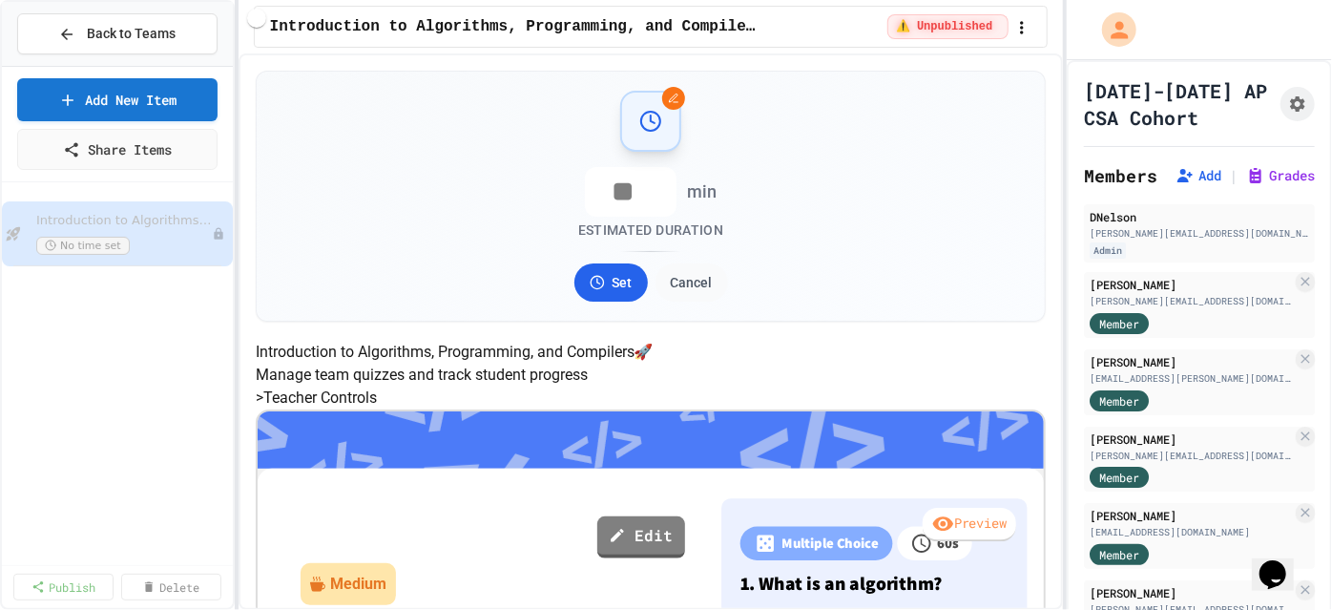
click at [885, 177] on div "** min Estimated Duration Set Cancel" at bounding box center [651, 196] width 743 height 211
click at [756, 119] on div "** min Estimated Duration Set Cancel" at bounding box center [651, 196] width 743 height 211
click at [1021, 28] on icon "button" at bounding box center [1021, 27] width 19 height 19
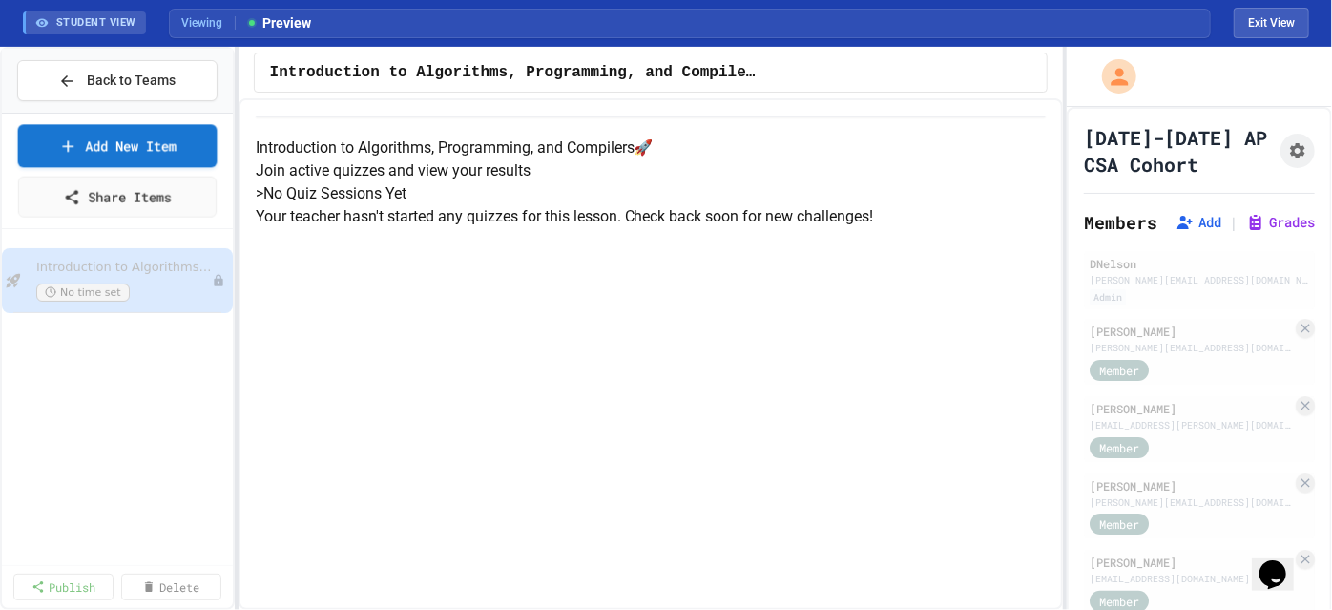
click at [80, 244] on div at bounding box center [117, 269] width 231 height 65
click at [592, 113] on div "Introduction to Algorithms, Programming, and Compilers 🚀 Join active quizzes an…" at bounding box center [650, 353] width 825 height 511
click at [862, 65] on div "Introduction to Algorithms, Programming, and Compilers" at bounding box center [651, 72] width 762 height 23
click at [124, 279] on div "Introduction to Algorithms, Programming, and Compilers No time set" at bounding box center [114, 280] width 156 height 42
click at [218, 280] on icon at bounding box center [219, 281] width 2 height 8
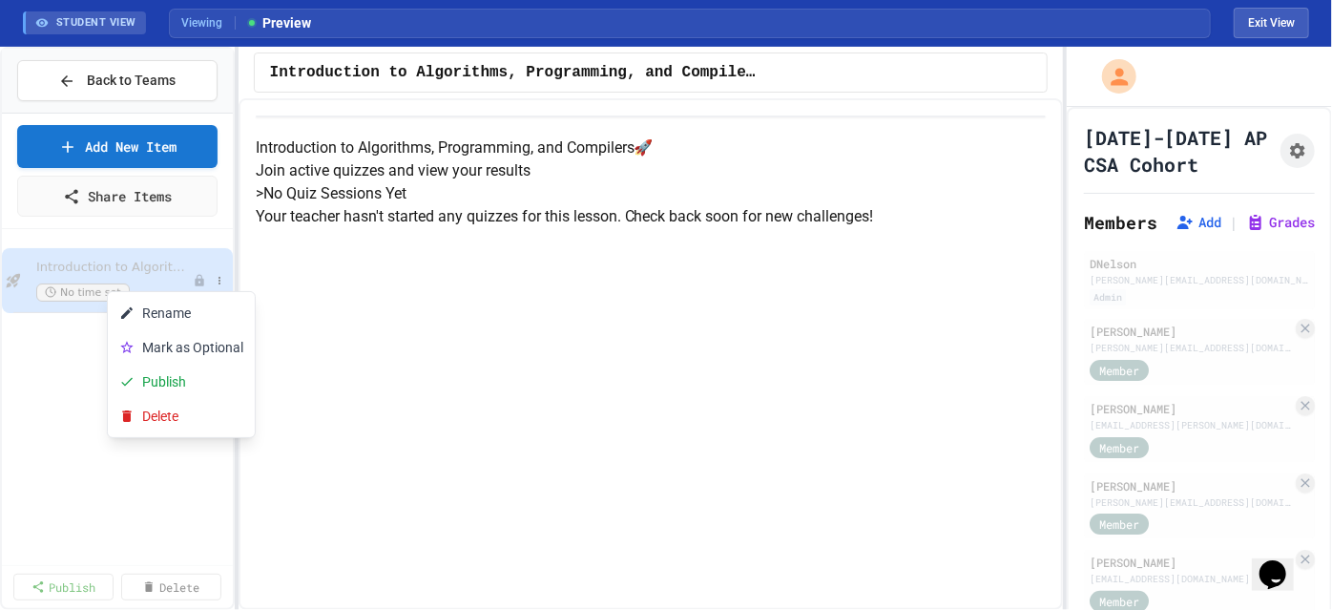
click at [467, 225] on div at bounding box center [666, 305] width 1332 height 610
click at [1278, 25] on button "Exit View" at bounding box center [1271, 23] width 75 height 31
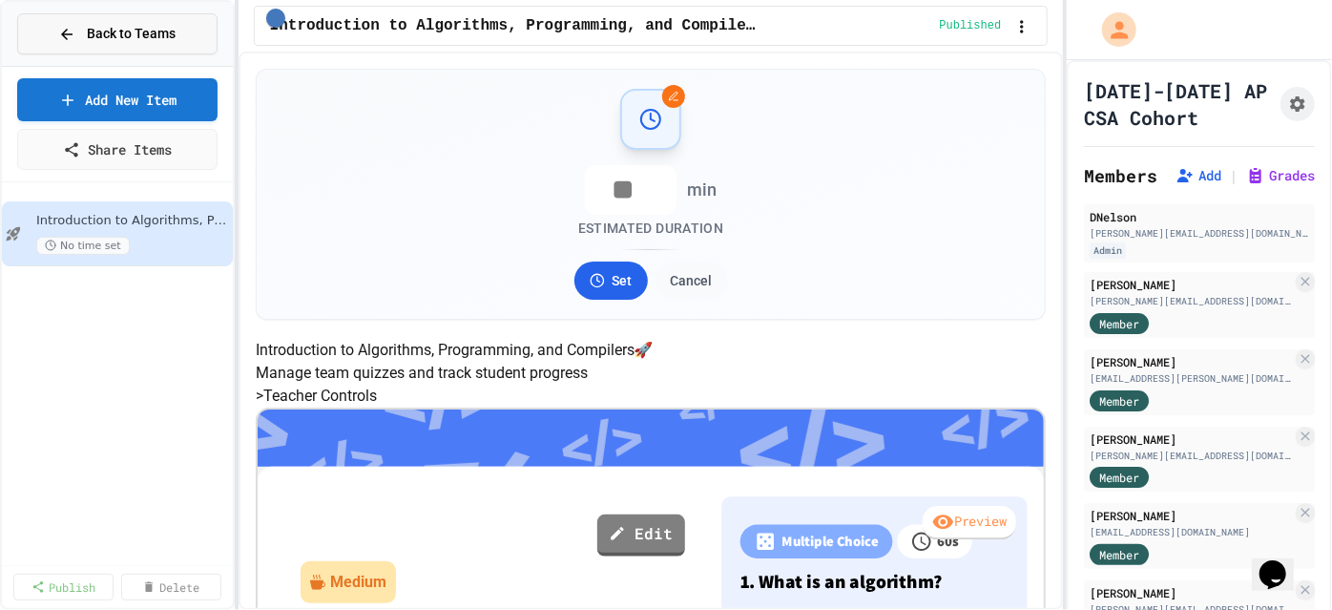
click at [181, 38] on button "Back to Teams" at bounding box center [117, 33] width 200 height 41
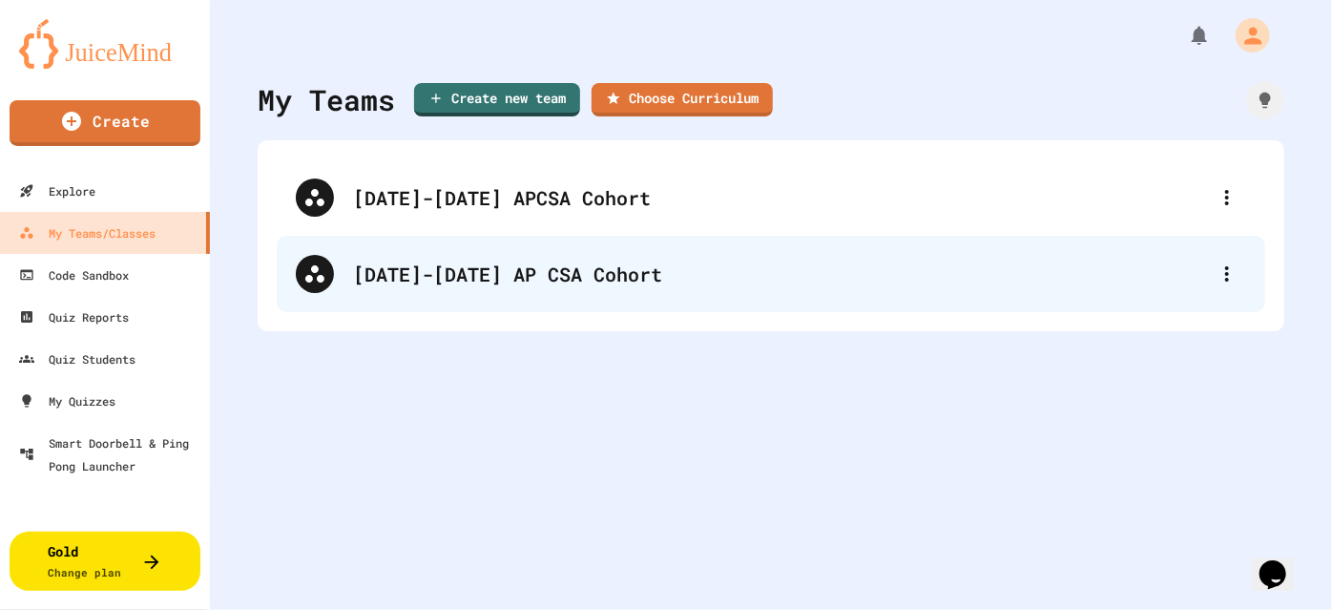
click at [487, 279] on div "[DATE]-[DATE] AP CSA Cohort" at bounding box center [780, 273] width 855 height 29
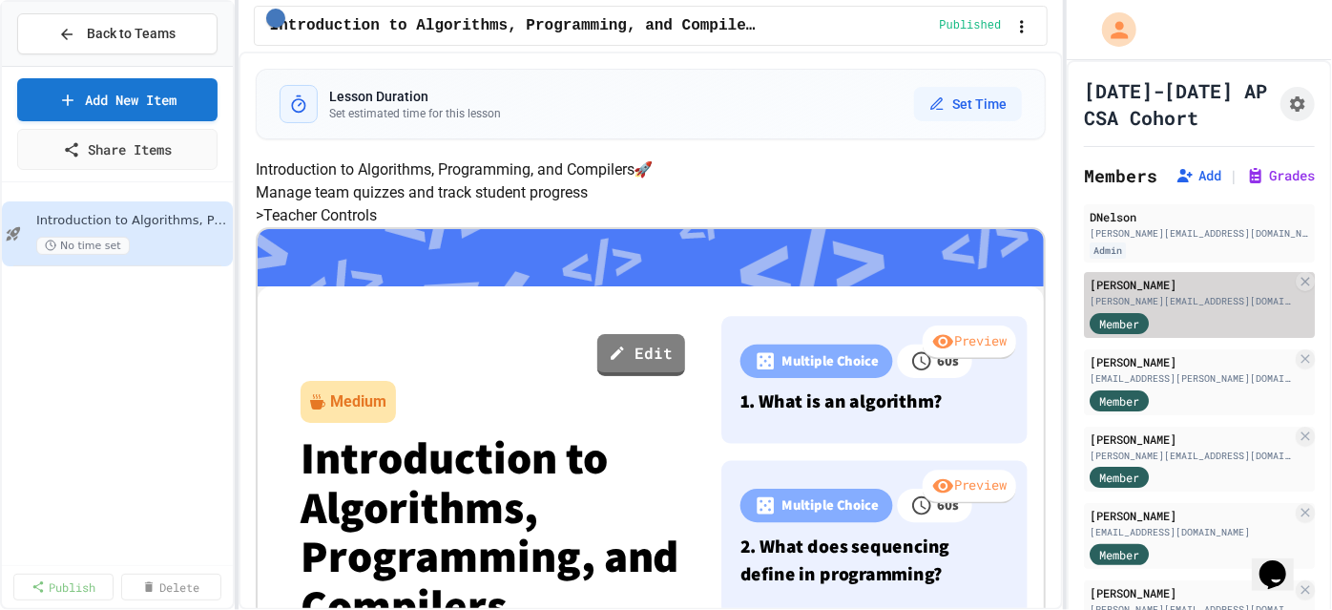
click at [1184, 302] on div "[PERSON_NAME][EMAIL_ADDRESS][DOMAIN_NAME]" at bounding box center [1190, 301] width 202 height 14
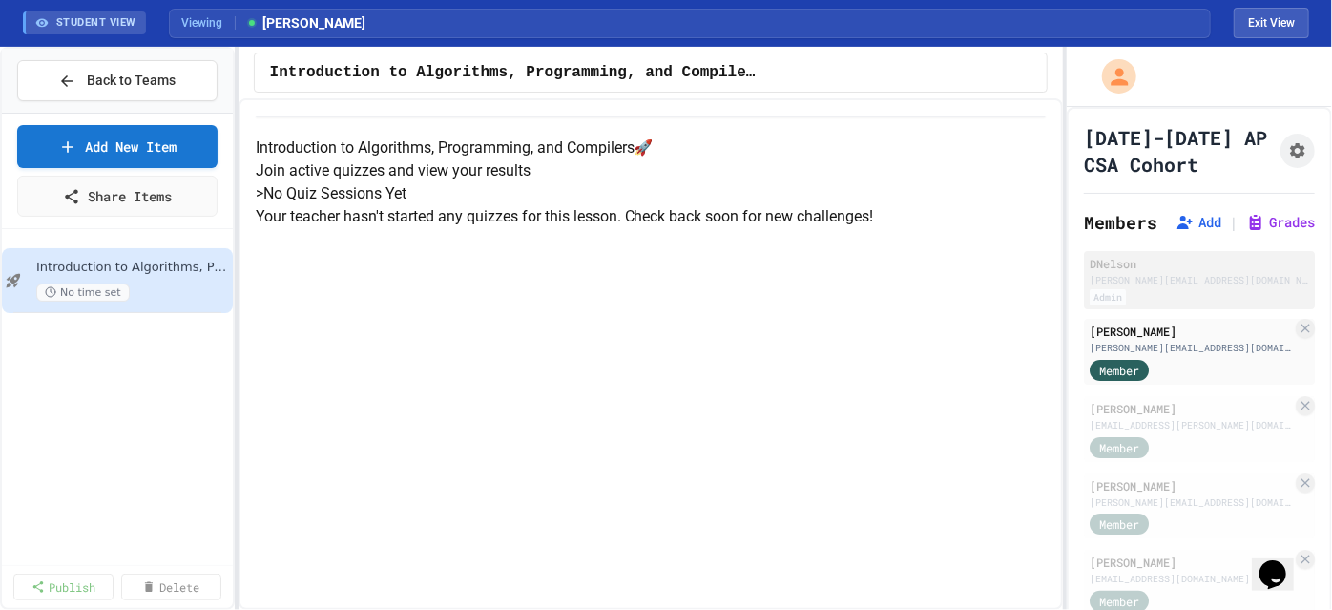
click at [1180, 268] on div "DNelson" at bounding box center [1198, 263] width 219 height 17
click at [132, 286] on div "No time set" at bounding box center [123, 292] width 174 height 18
drag, startPoint x: 672, startPoint y: 363, endPoint x: 701, endPoint y: 344, distance: 34.7
click at [670, 205] on h5 "> No Quiz Sessions Yet" at bounding box center [651, 193] width 791 height 23
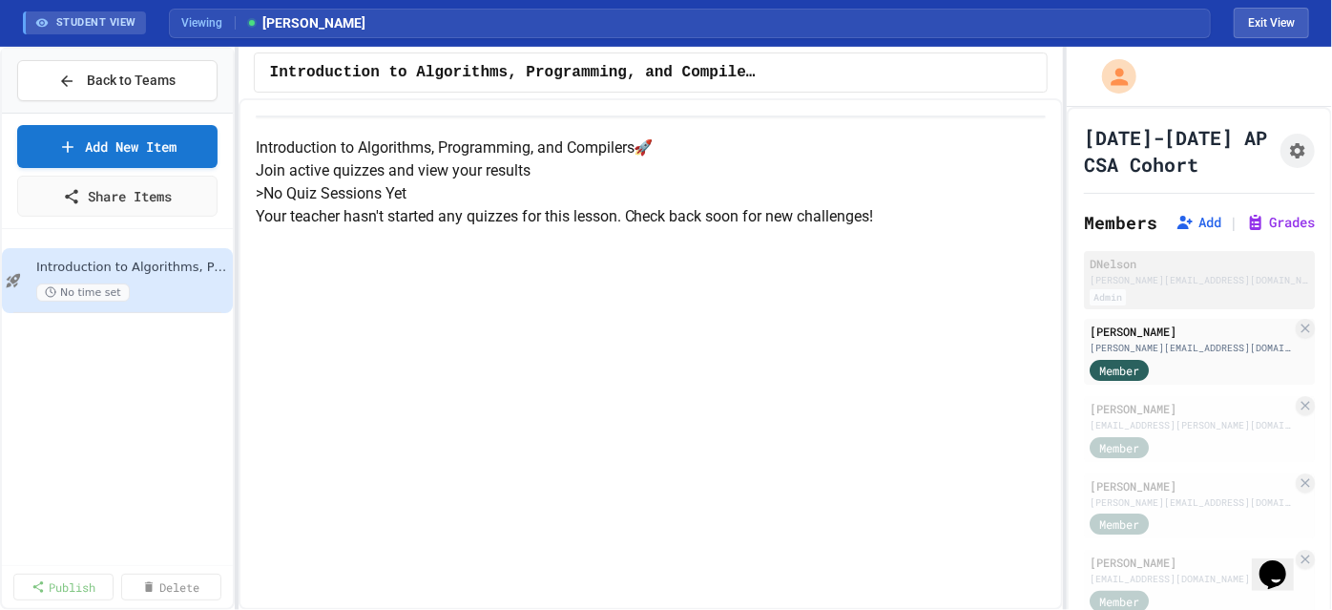
click at [1149, 281] on div "[PERSON_NAME][EMAIL_ADDRESS][DOMAIN_NAME]" at bounding box center [1198, 280] width 219 height 14
click at [113, 271] on span "Introduction to Algorithms, Programming, and Compilers" at bounding box center [123, 267] width 174 height 16
click at [212, 276] on button at bounding box center [219, 280] width 19 height 19
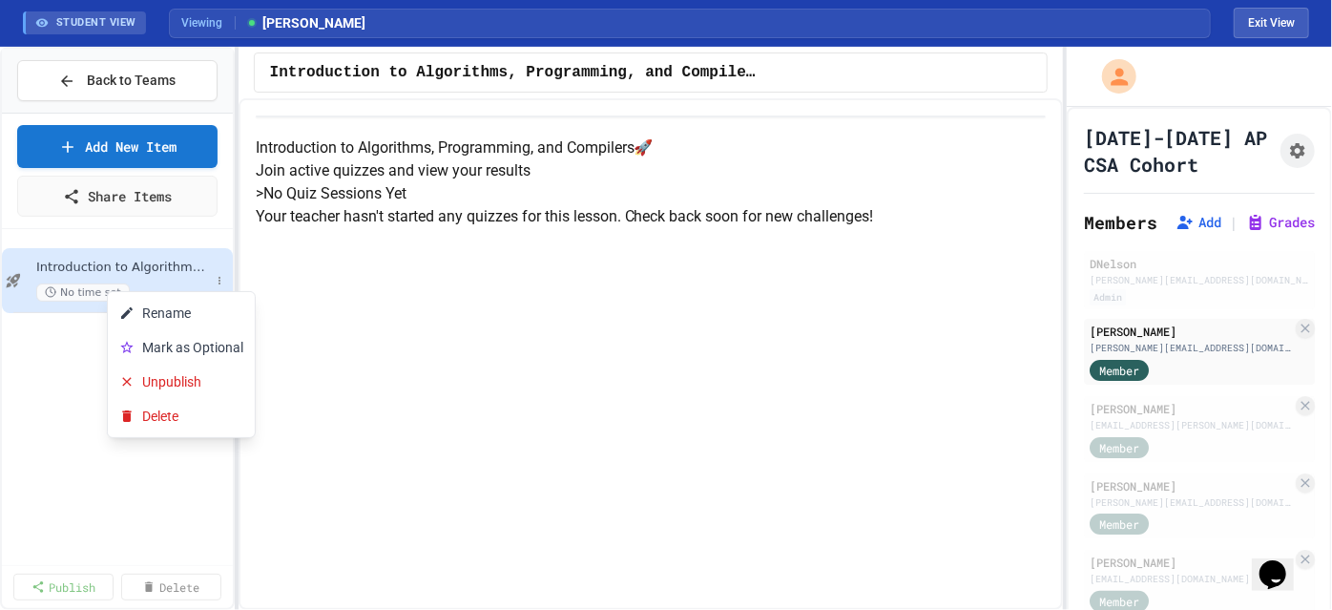
click at [117, 452] on div at bounding box center [666, 305] width 1332 height 610
click at [746, 228] on p "Your teacher hasn't started any quizzes for this lesson. Check back soon for ne…" at bounding box center [651, 216] width 791 height 23
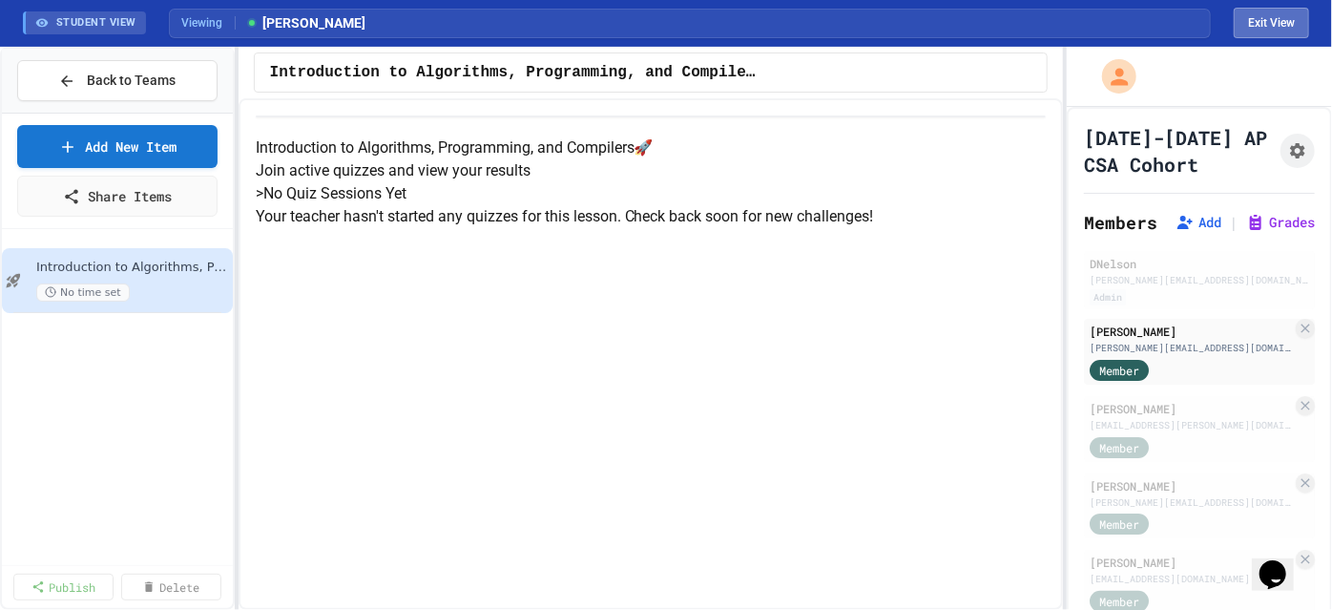
click at [1254, 27] on button "Exit View" at bounding box center [1271, 23] width 75 height 31
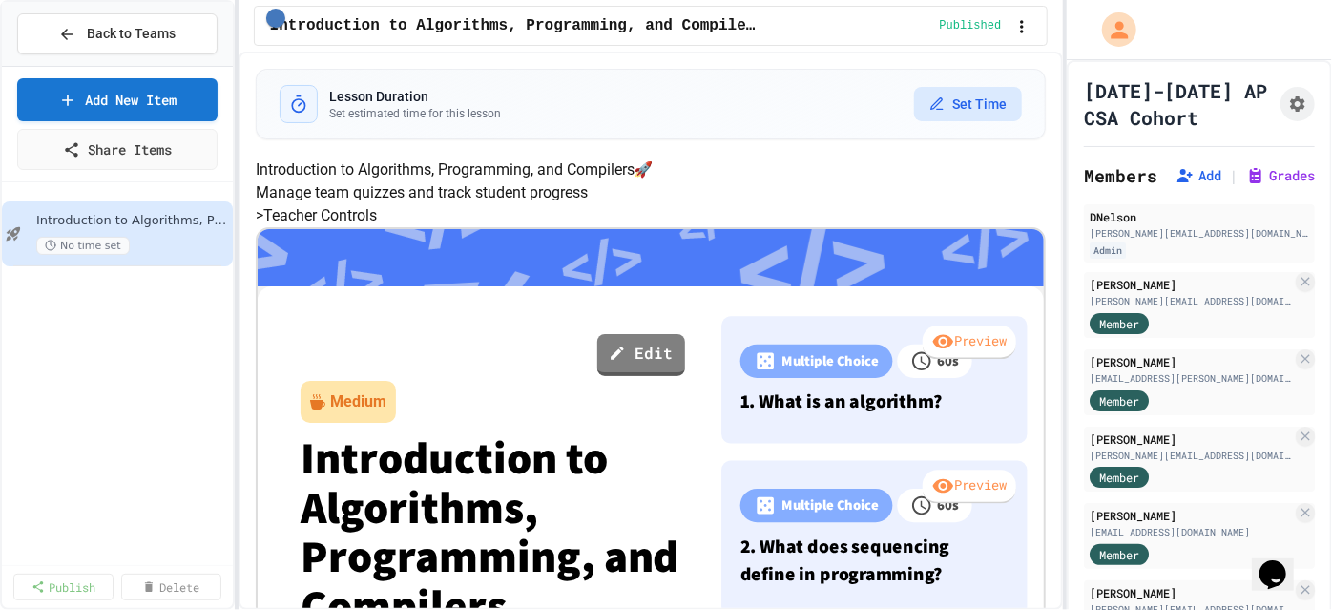
click at [948, 101] on button "Set Time" at bounding box center [968, 104] width 108 height 34
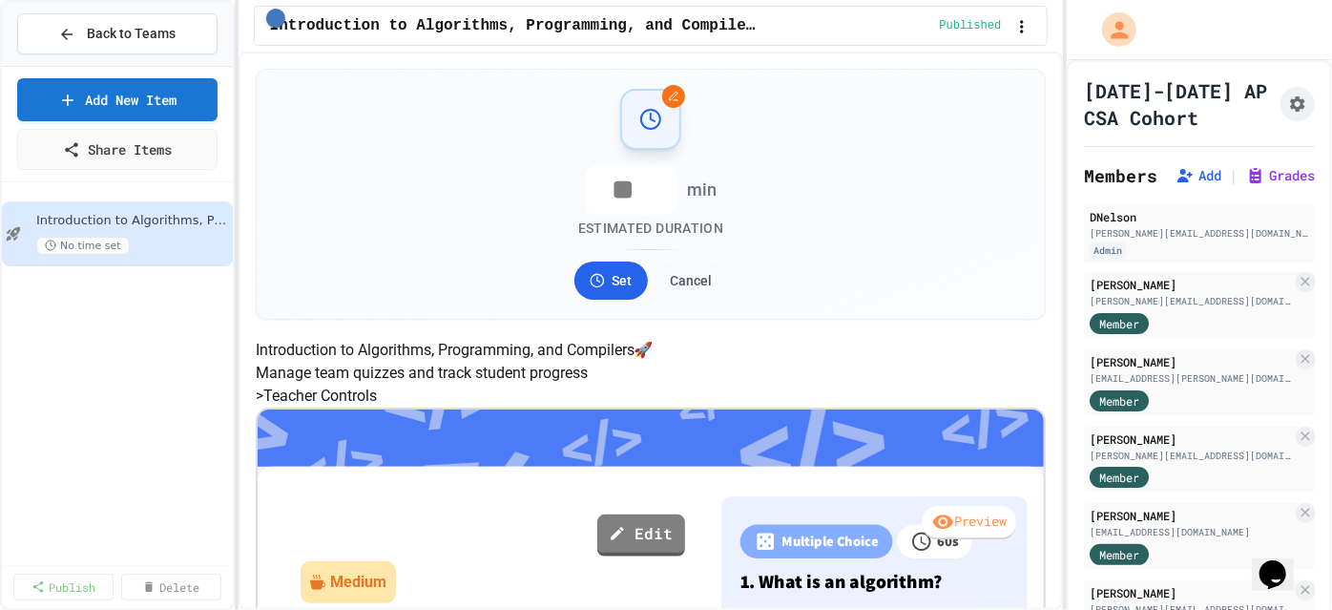
click at [655, 187] on input "*" at bounding box center [631, 190] width 92 height 50
click at [651, 195] on input "*" at bounding box center [631, 190] width 92 height 50
click at [651, 194] on input "*" at bounding box center [631, 190] width 92 height 50
click at [632, 201] on input "*" at bounding box center [631, 190] width 92 height 50
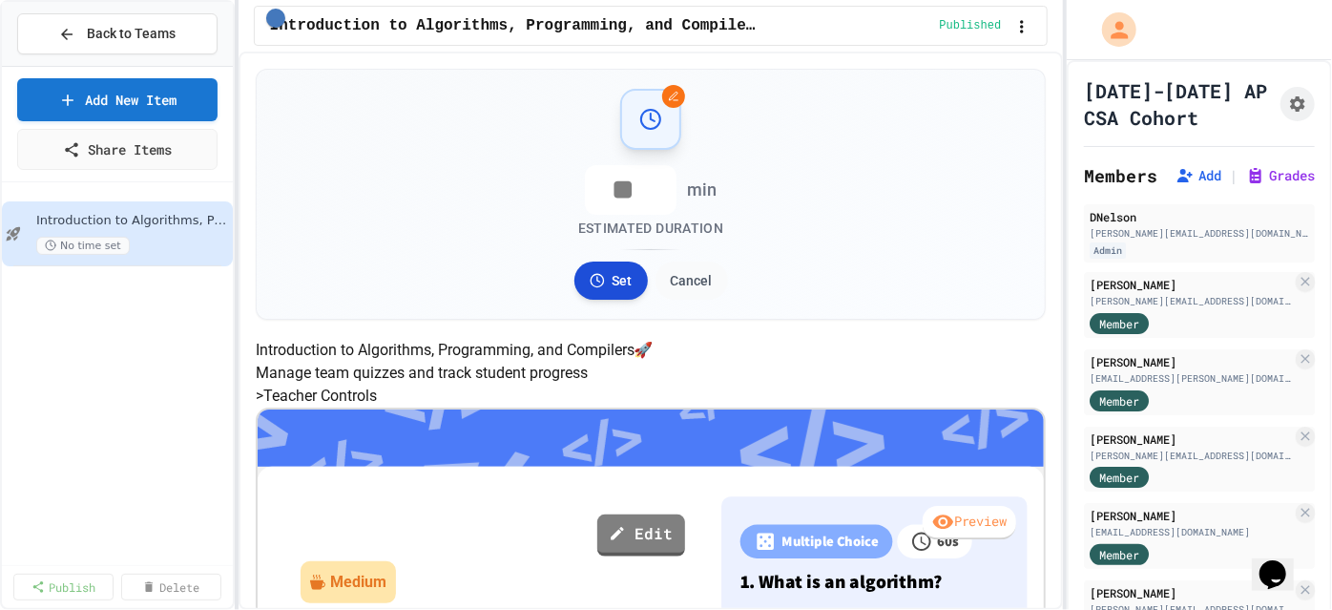
type input "***"
click at [612, 274] on button "Set" at bounding box center [610, 280] width 73 height 38
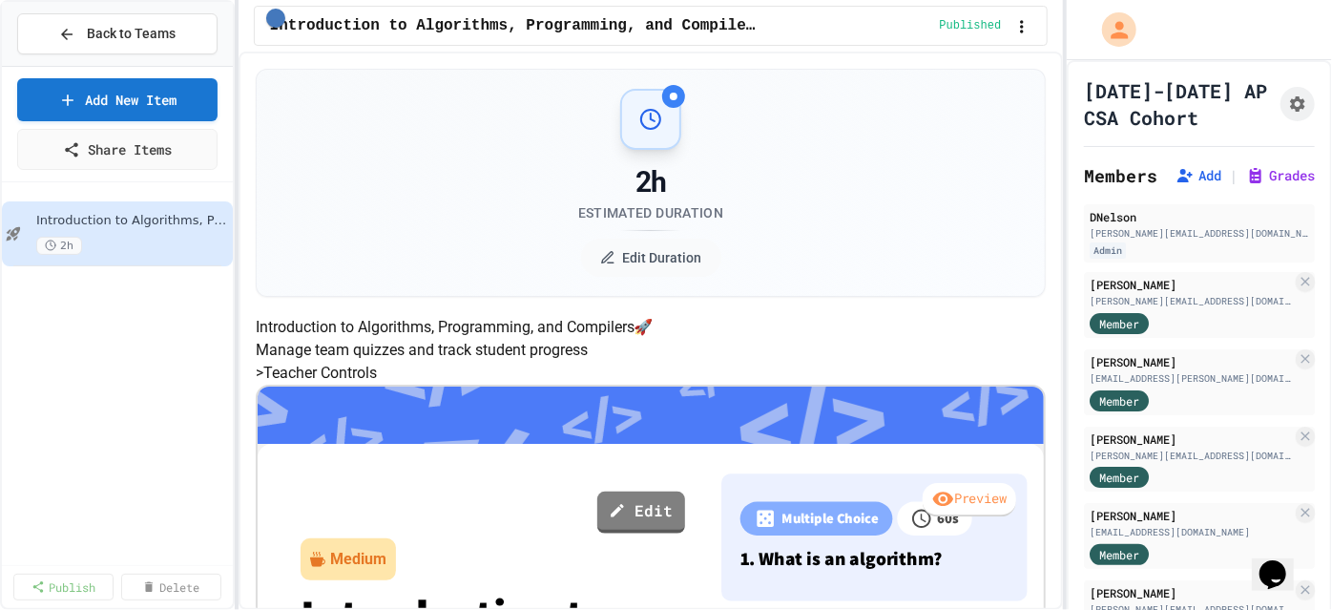
click at [656, 188] on div "2h" at bounding box center [650, 182] width 145 height 34
click at [623, 254] on button "Edit Duration" at bounding box center [651, 257] width 140 height 38
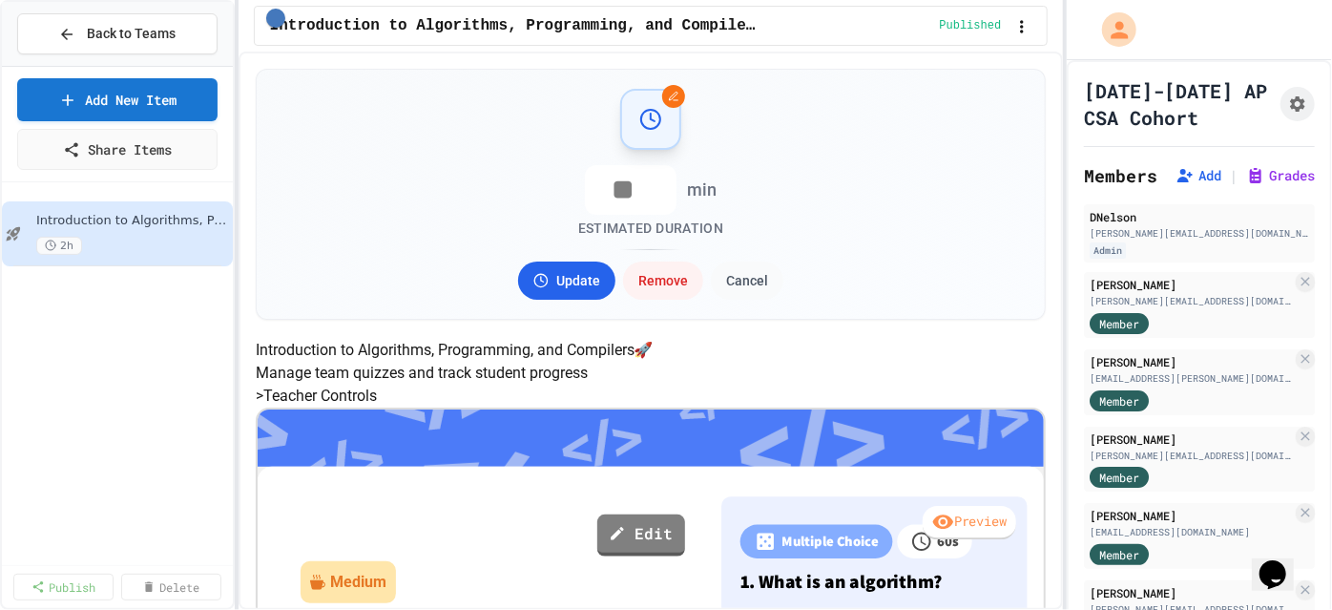
scroll to position [1, 0]
drag, startPoint x: 630, startPoint y: 200, endPoint x: 603, endPoint y: 200, distance: 26.7
click at [603, 200] on input "***" at bounding box center [631, 190] width 92 height 50
click at [603, 198] on input "***" at bounding box center [631, 190] width 92 height 50
type input "**"
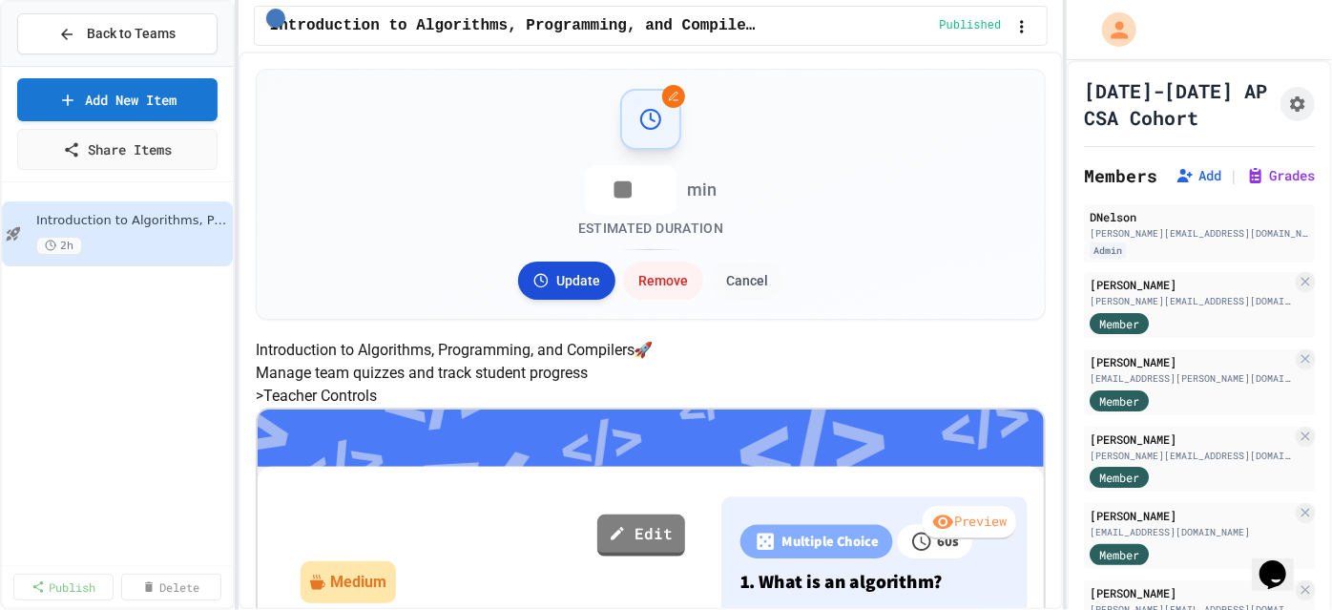
scroll to position [0, 0]
click at [576, 266] on button "Update" at bounding box center [566, 280] width 97 height 38
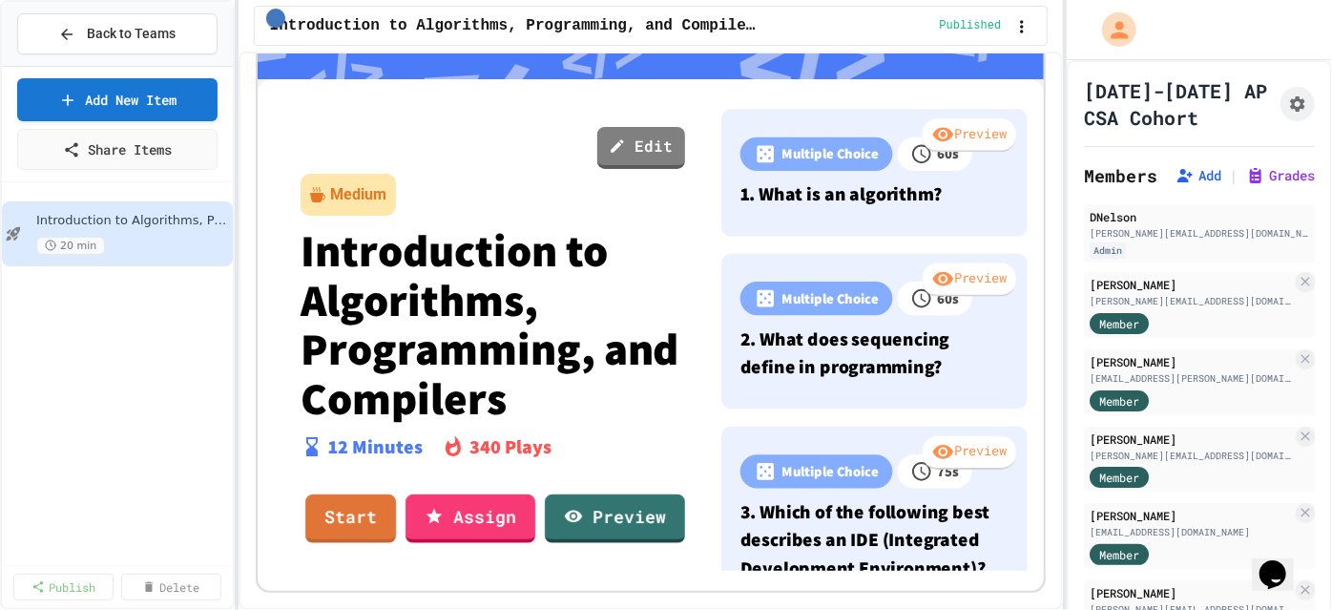
scroll to position [631, 0]
click at [529, 491] on link "Assign" at bounding box center [470, 517] width 130 height 52
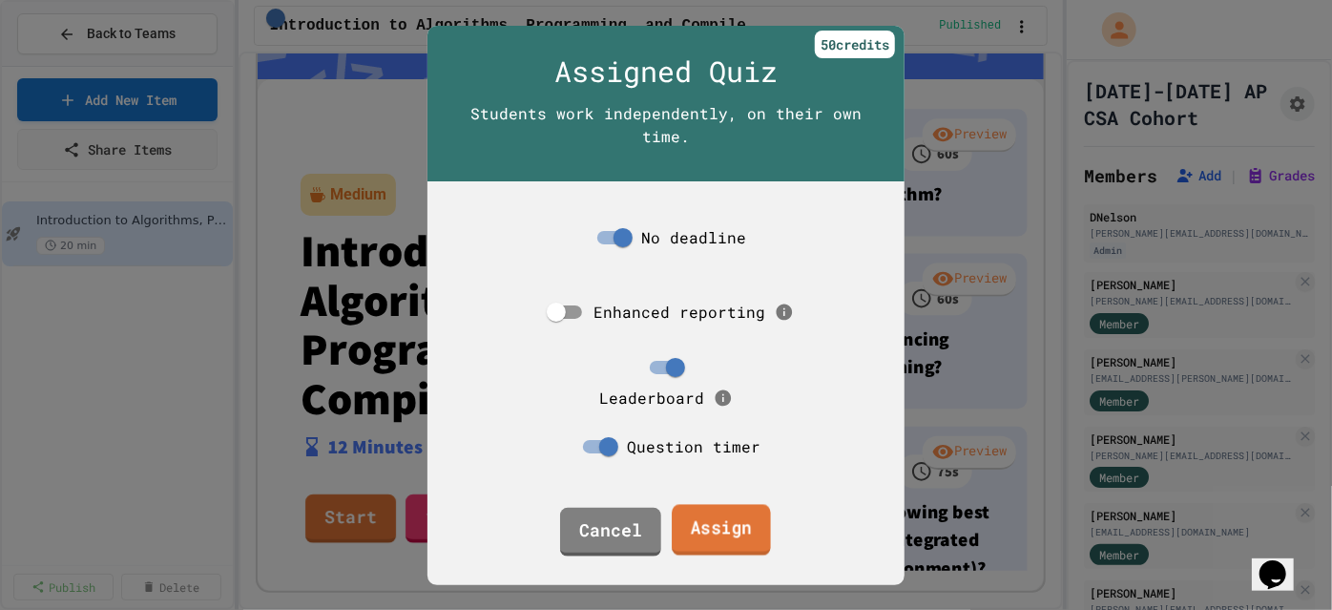
click at [699, 520] on link "Assign" at bounding box center [721, 530] width 99 height 52
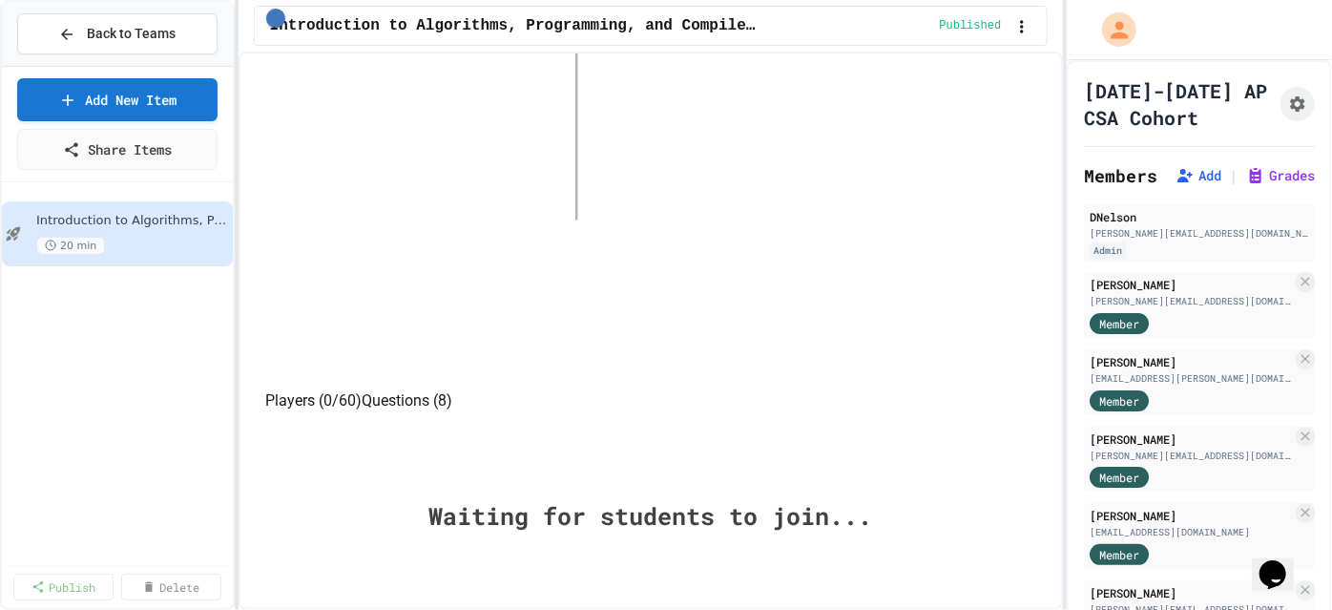
scroll to position [498, 0]
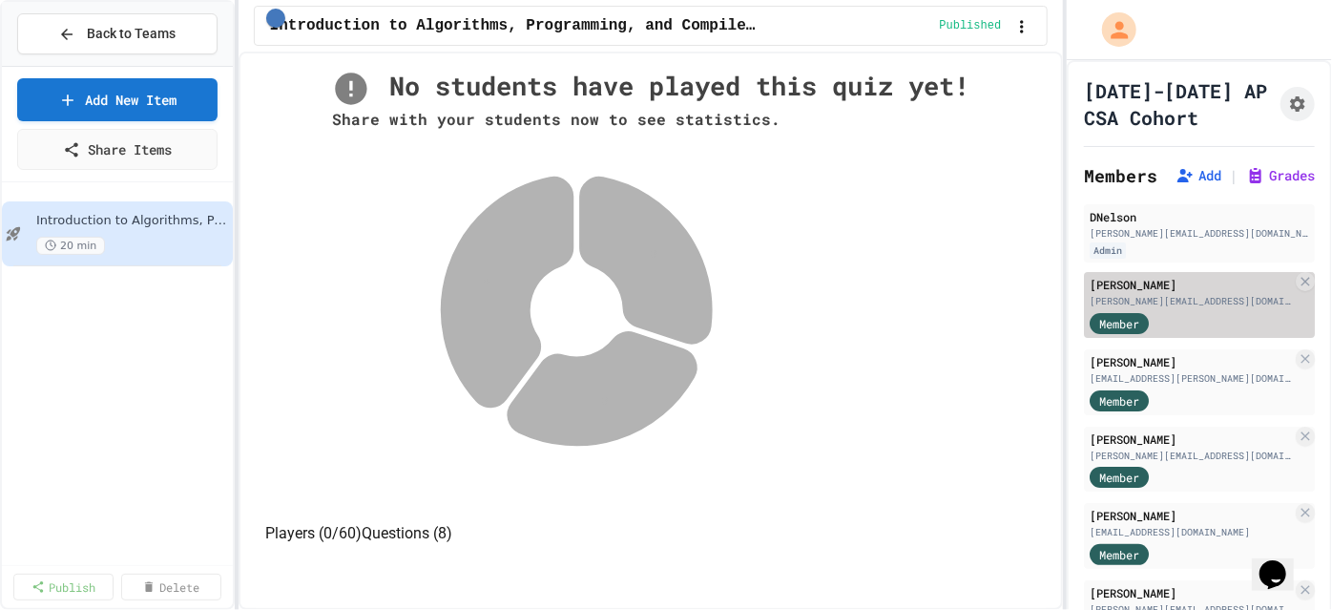
click at [1170, 297] on div "[PERSON_NAME][EMAIL_ADDRESS][DOMAIN_NAME]" at bounding box center [1190, 301] width 202 height 14
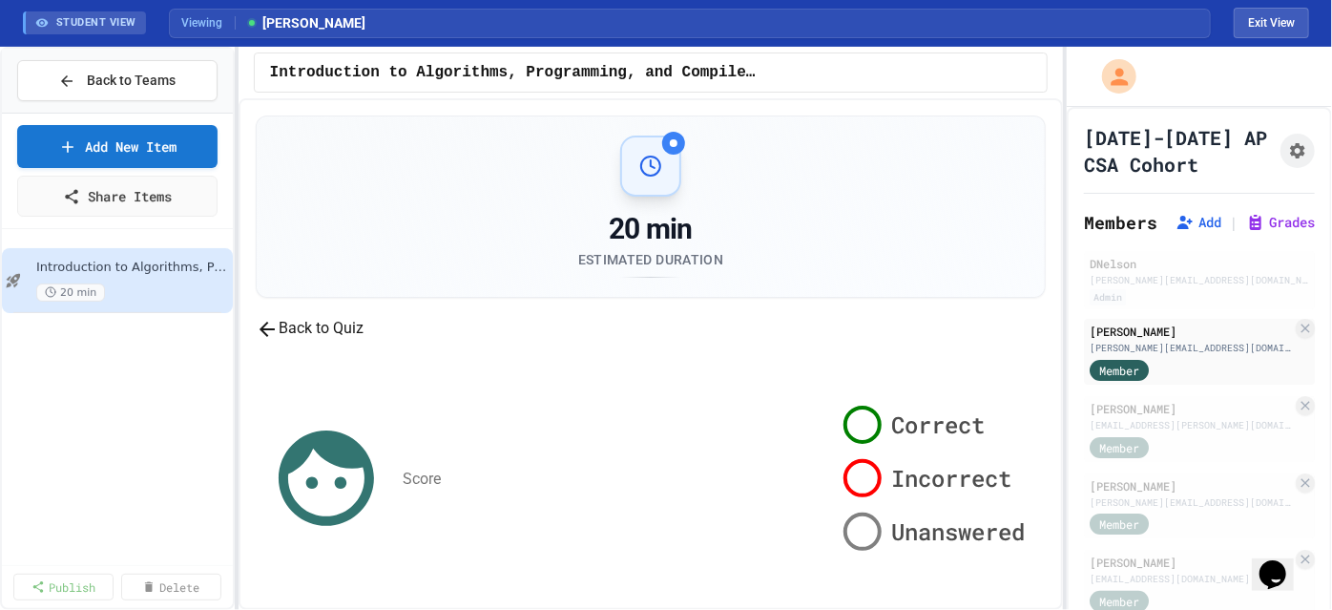
click at [108, 335] on div "Introduction to Algorithms, Programming, and Compilers 20 min" at bounding box center [117, 399] width 231 height 324
click at [85, 78] on div "Back to Teams" at bounding box center [116, 81] width 117 height 20
